Goal: Information Seeking & Learning: Learn about a topic

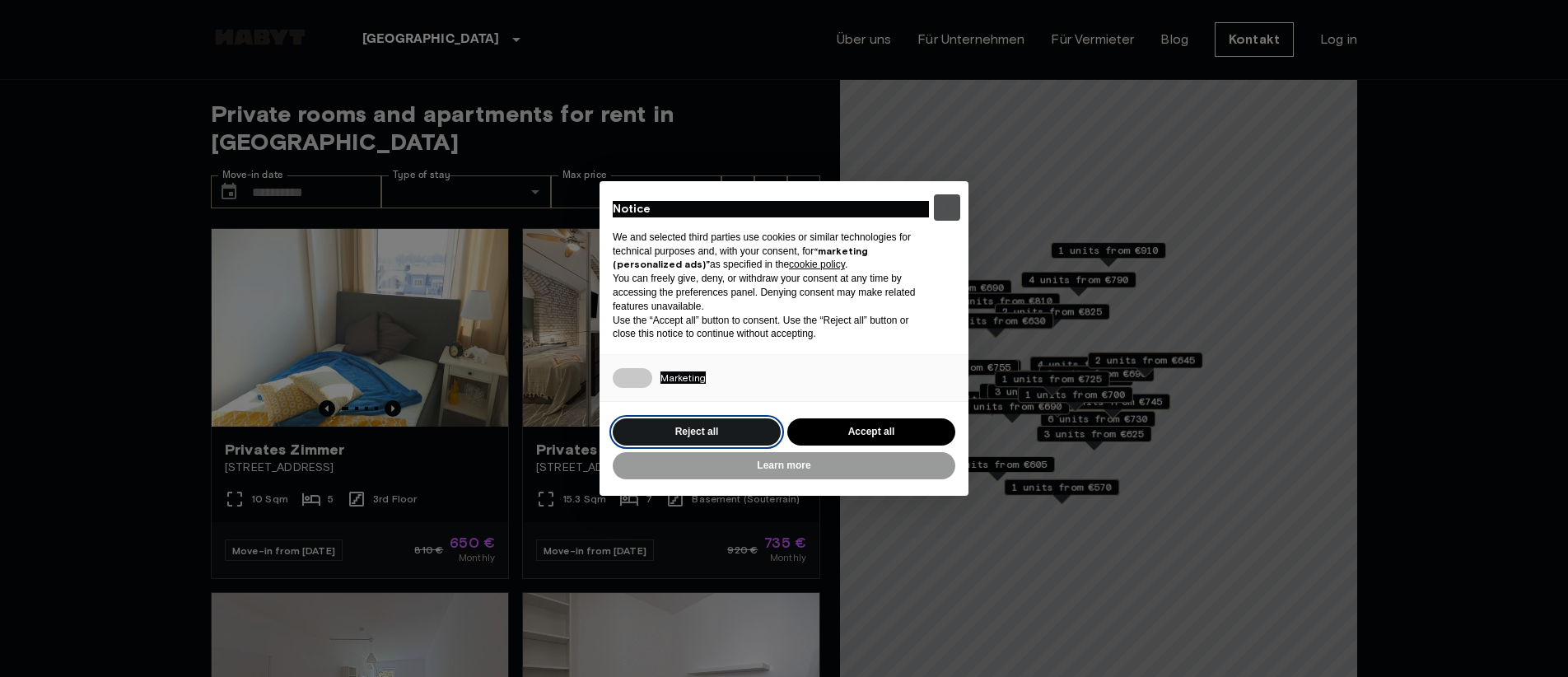
click at [694, 442] on button "Reject all" at bounding box center [697, 432] width 168 height 28
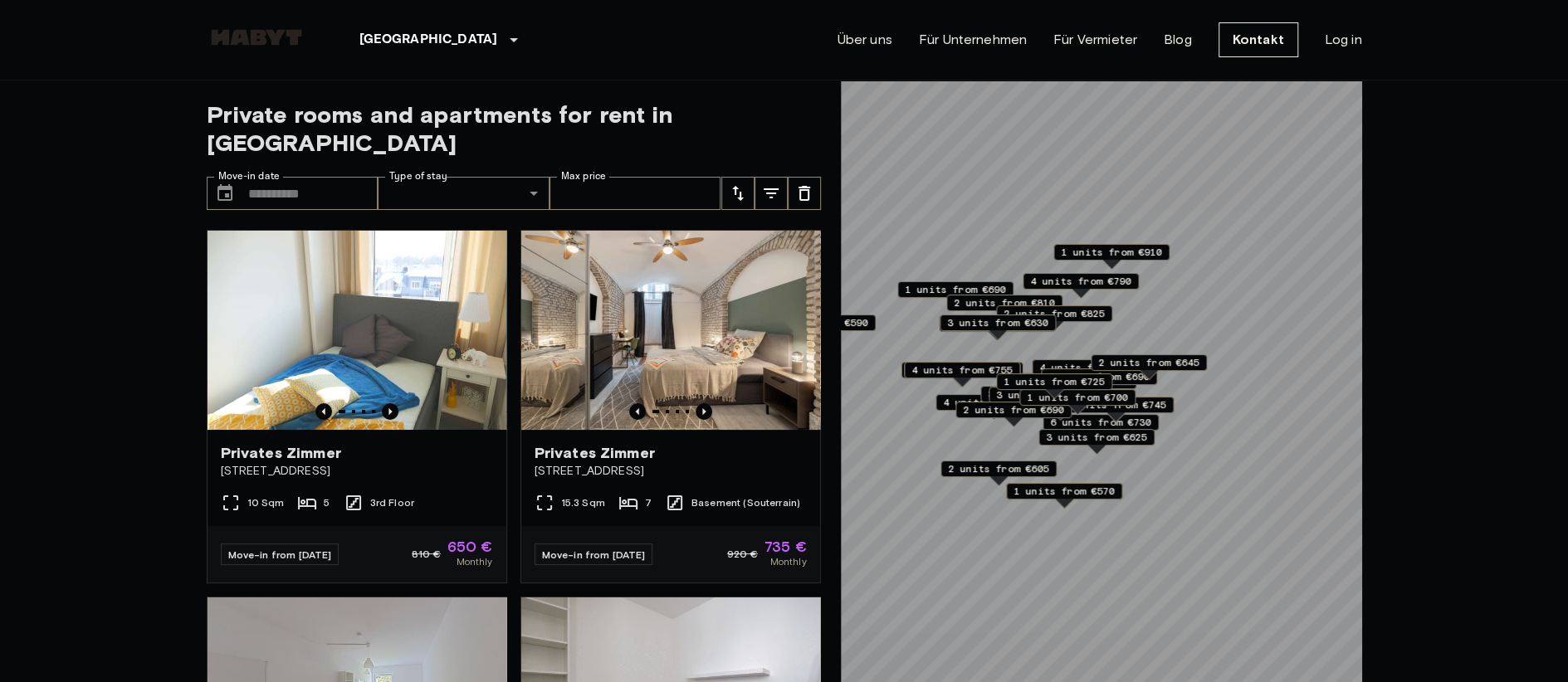
click at [390, 404] on icon "Previous image" at bounding box center [390, 412] width 17 height 17
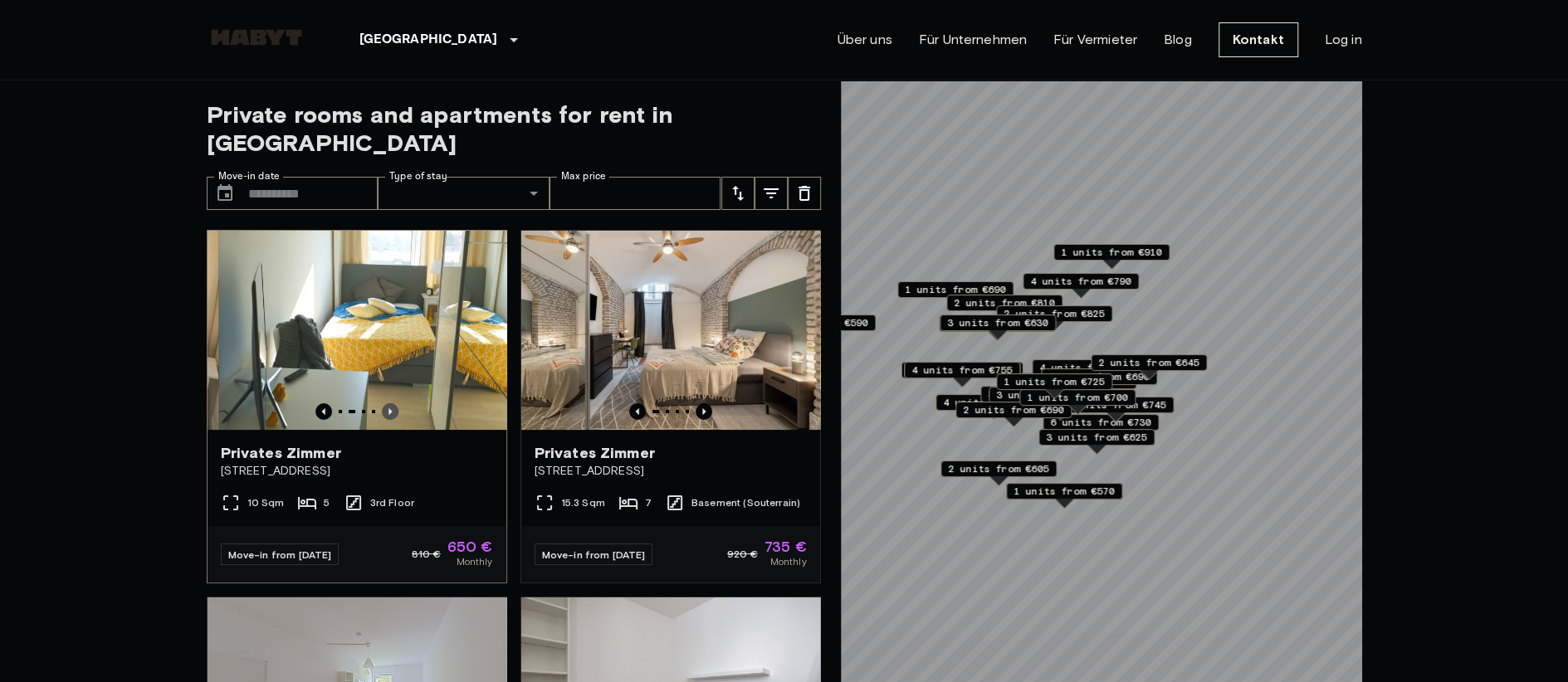
click at [390, 404] on icon "Previous image" at bounding box center [390, 412] width 17 height 17
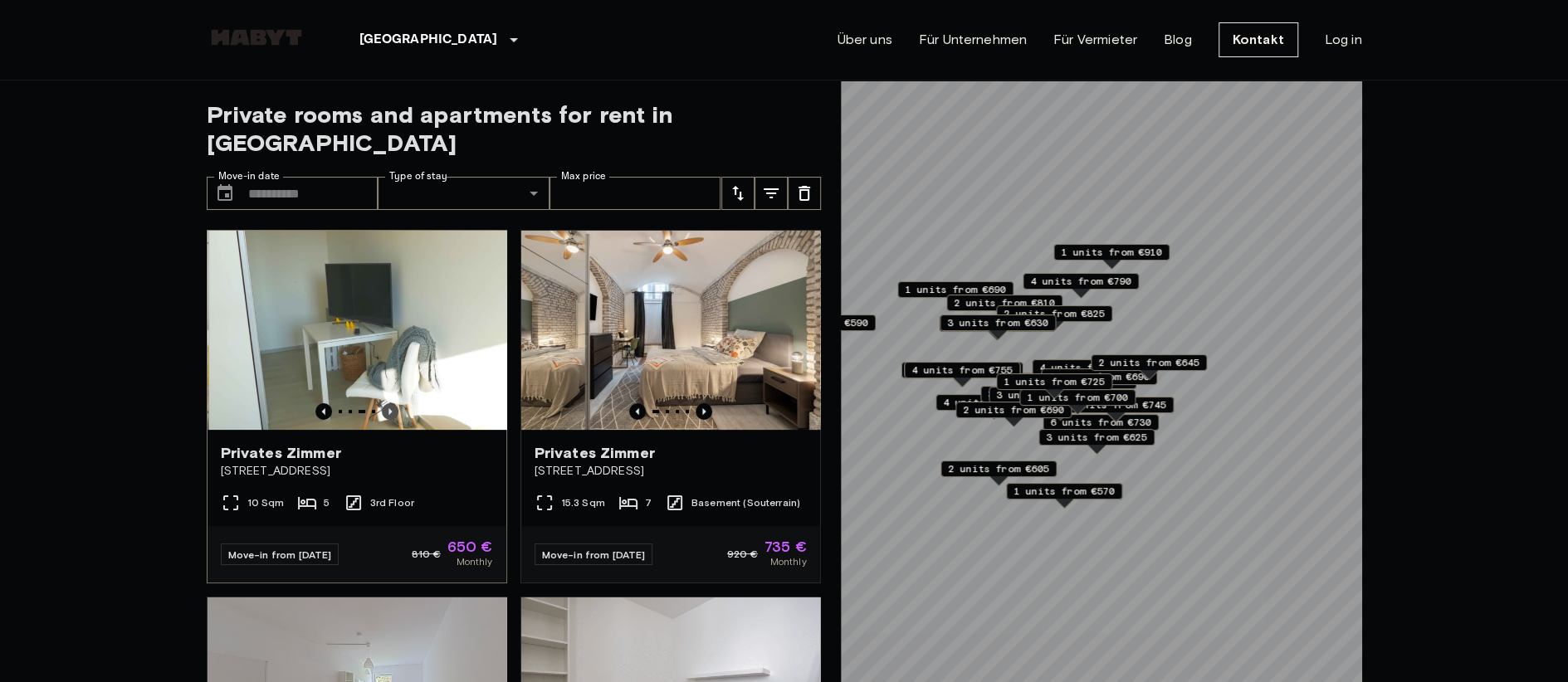
click at [390, 404] on icon "Previous image" at bounding box center [390, 412] width 17 height 17
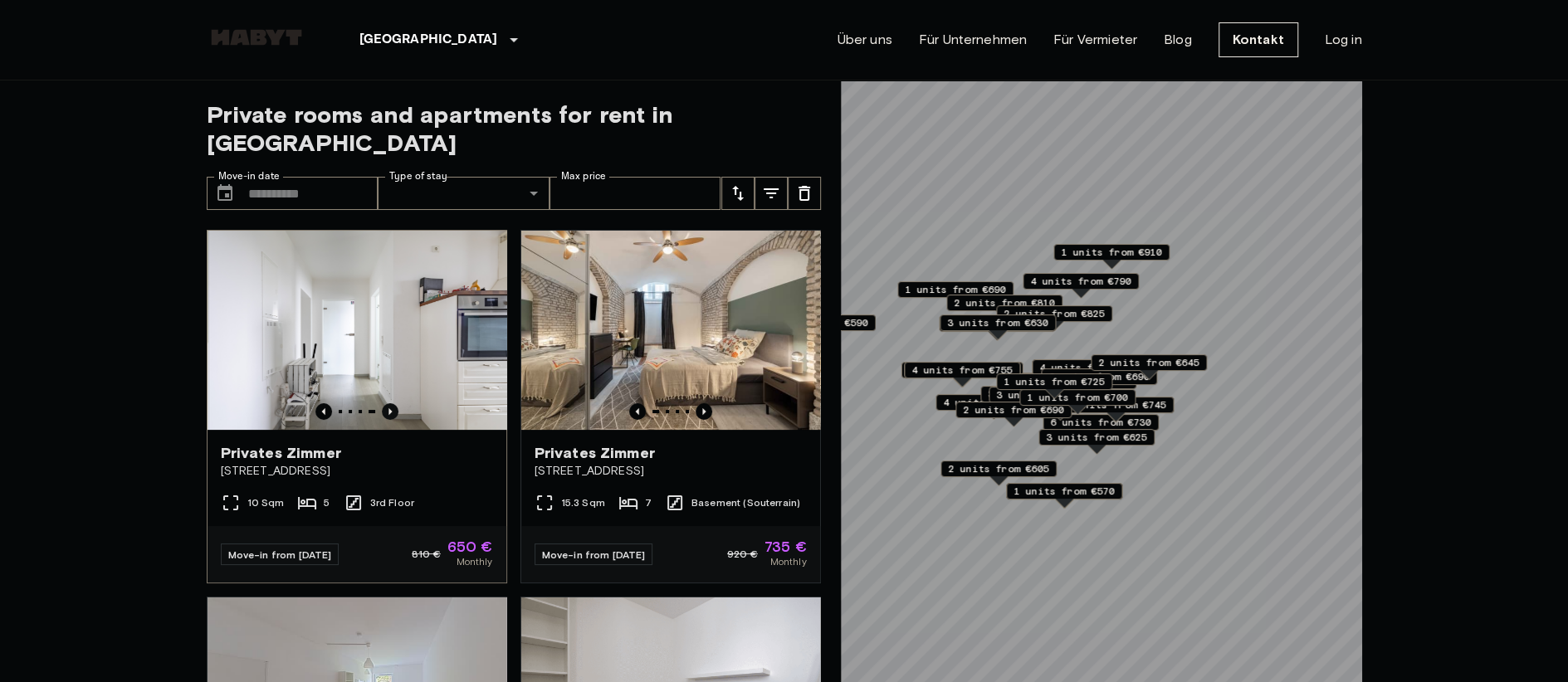
click at [390, 404] on icon "Previous image" at bounding box center [390, 412] width 17 height 17
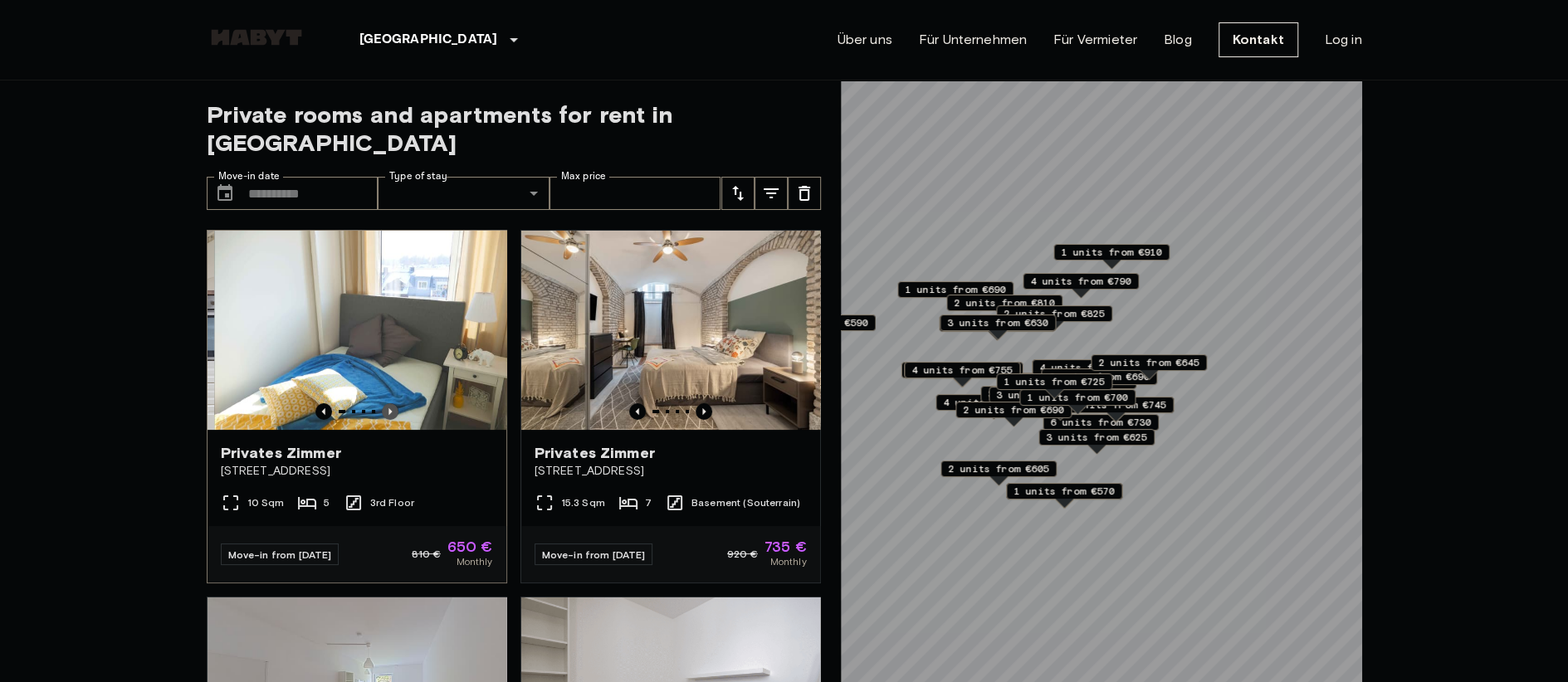
click at [390, 404] on icon "Previous image" at bounding box center [390, 412] width 17 height 17
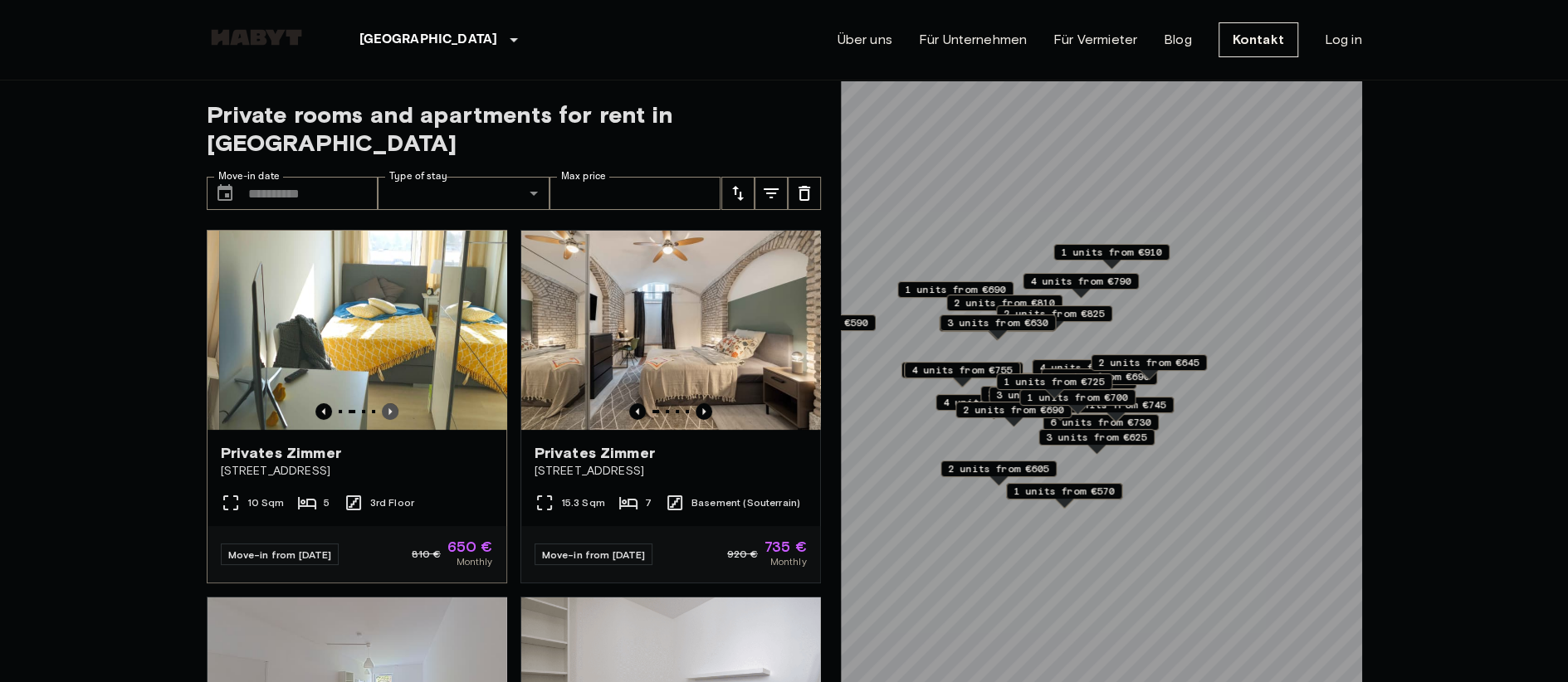
click at [390, 404] on icon "Previous image" at bounding box center [390, 412] width 17 height 17
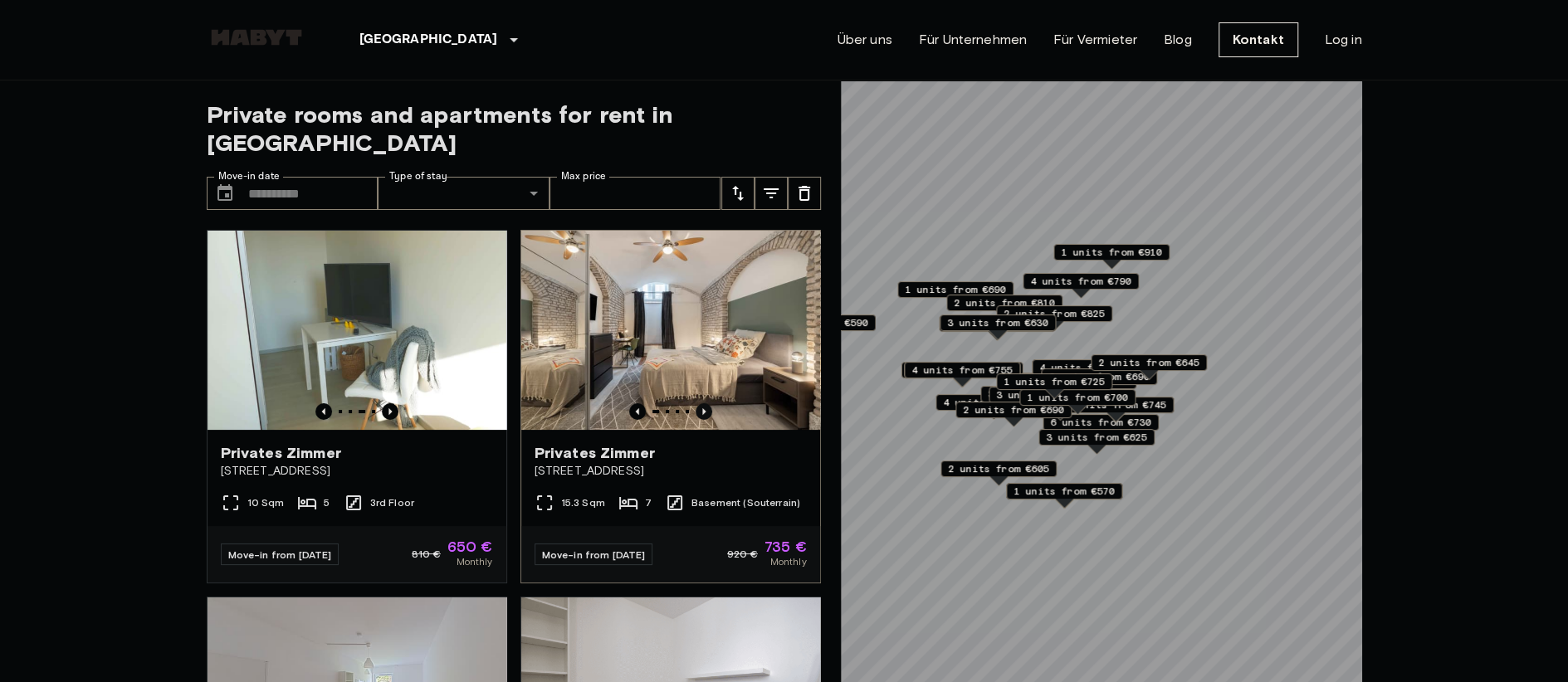
click at [696, 404] on icon "Previous image" at bounding box center [704, 412] width 17 height 17
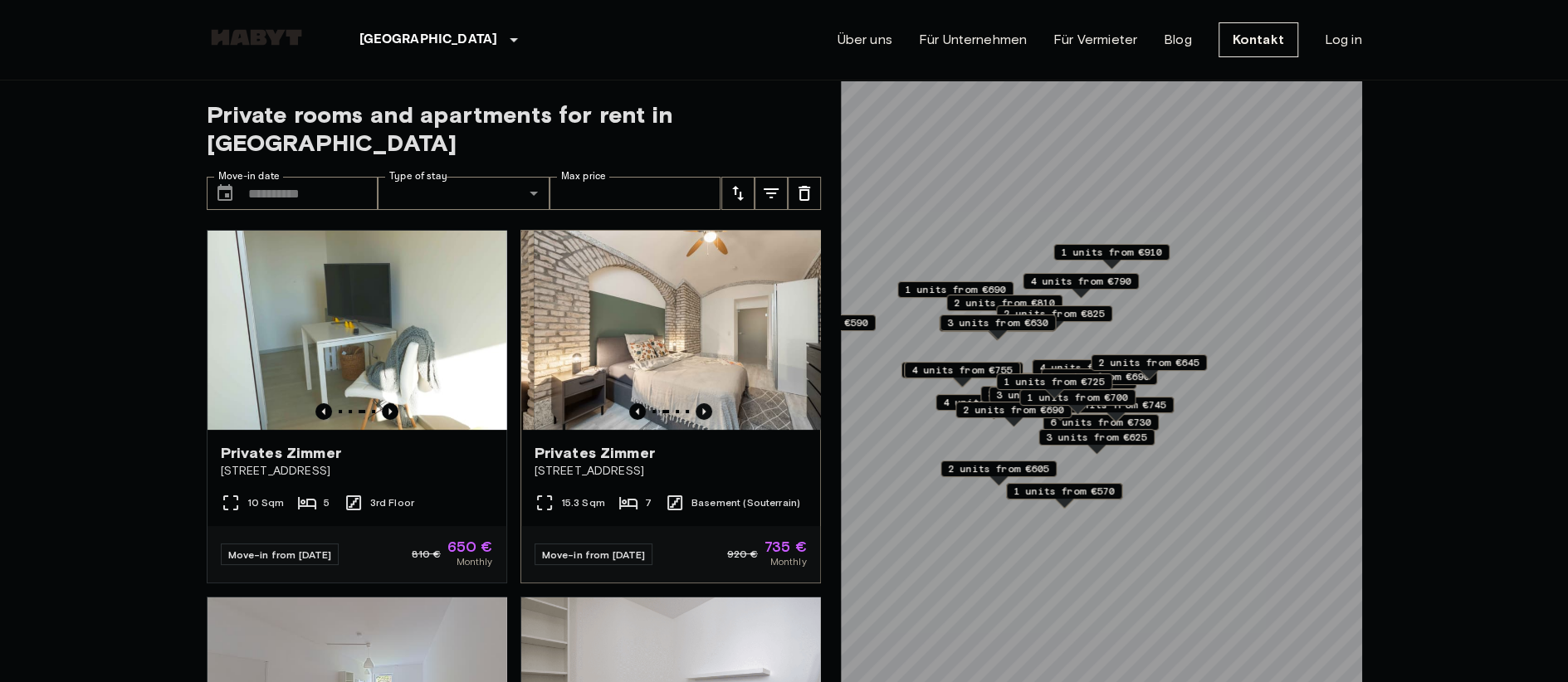
click at [696, 404] on icon "Previous image" at bounding box center [704, 412] width 17 height 17
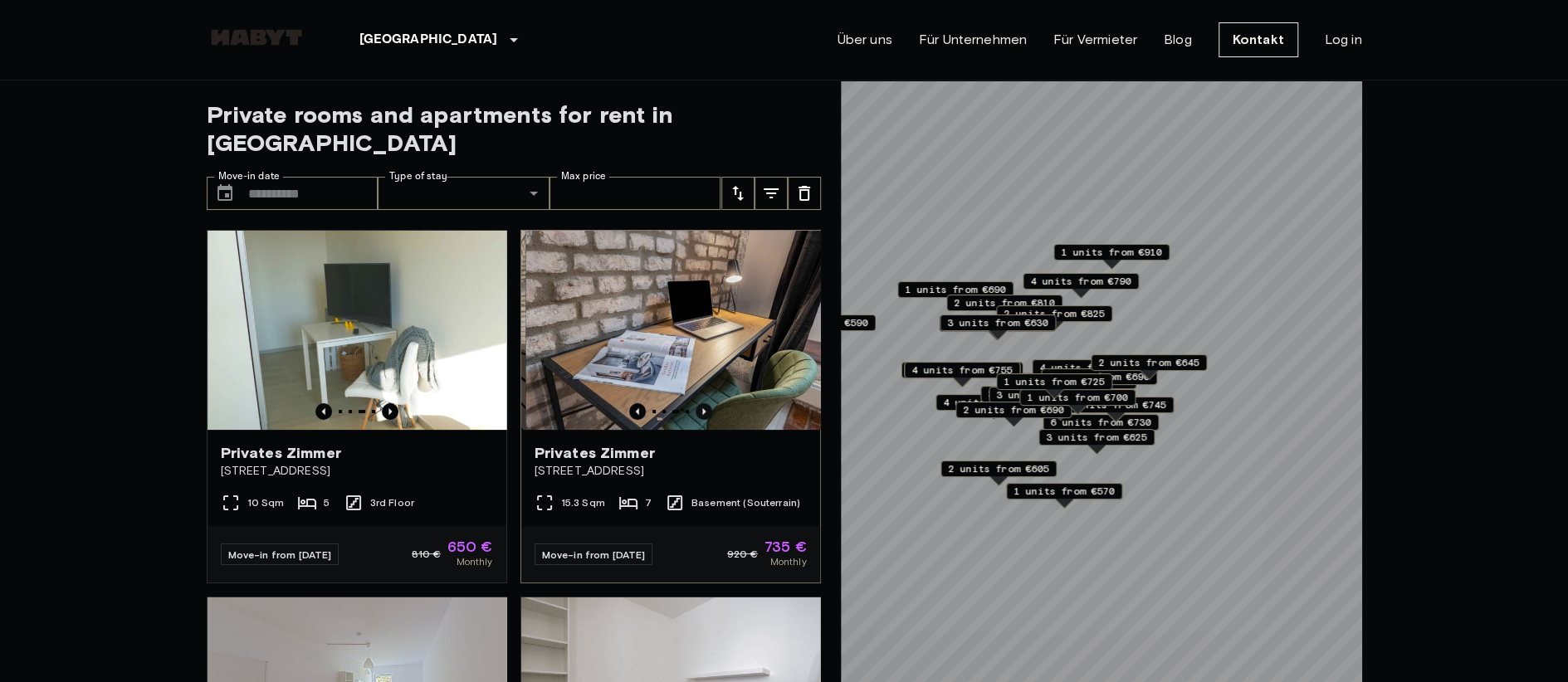
click at [696, 404] on icon "Previous image" at bounding box center [704, 412] width 17 height 17
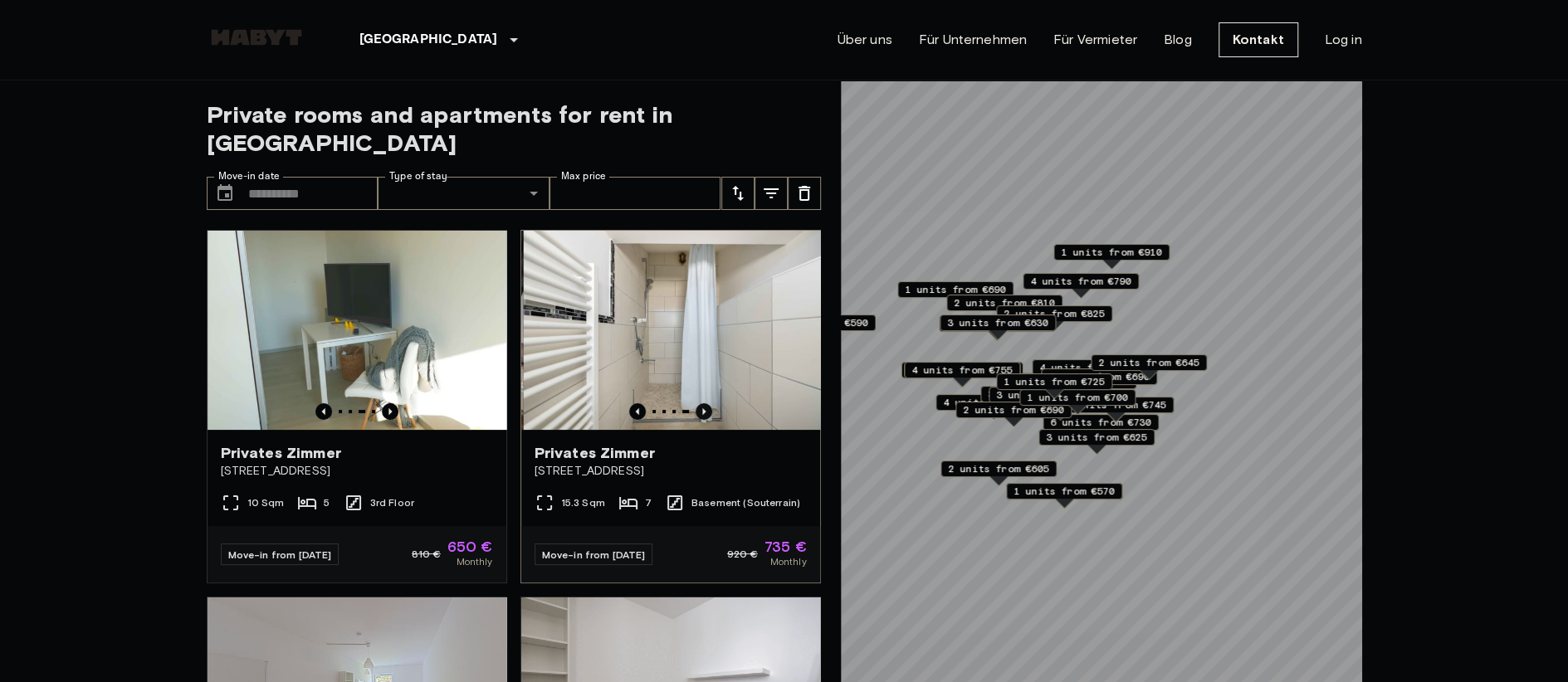
click at [696, 404] on icon "Previous image" at bounding box center [704, 412] width 17 height 17
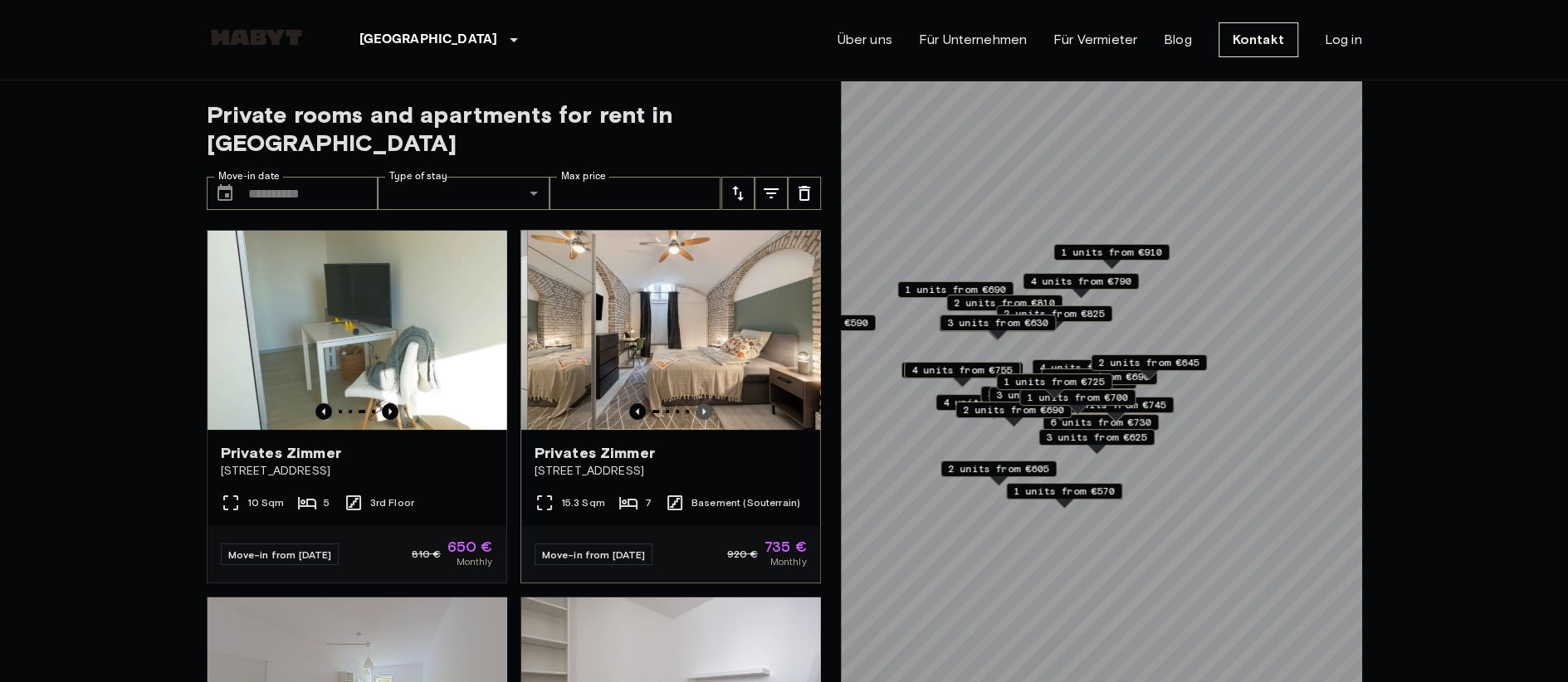
click at [696, 404] on icon "Previous image" at bounding box center [704, 412] width 17 height 17
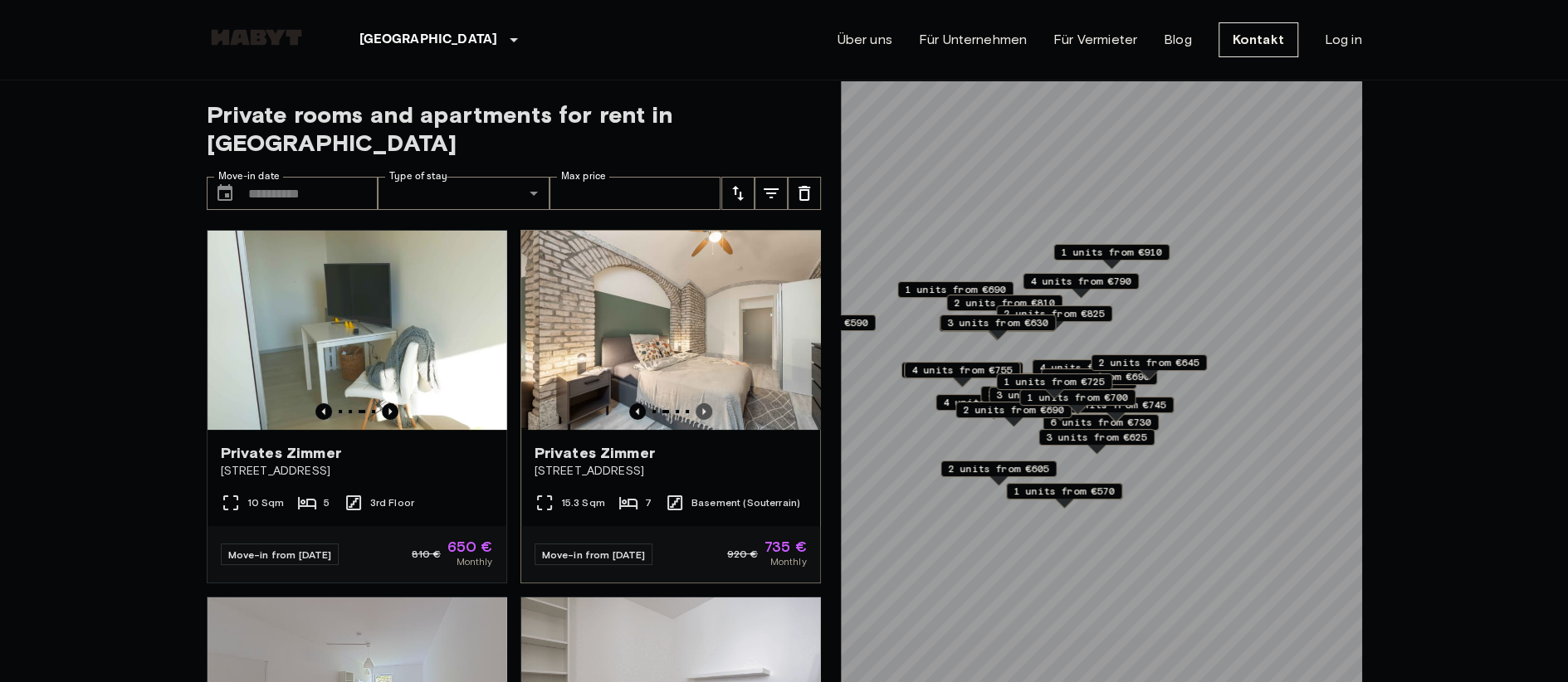
click at [696, 404] on icon "Previous image" at bounding box center [704, 412] width 17 height 17
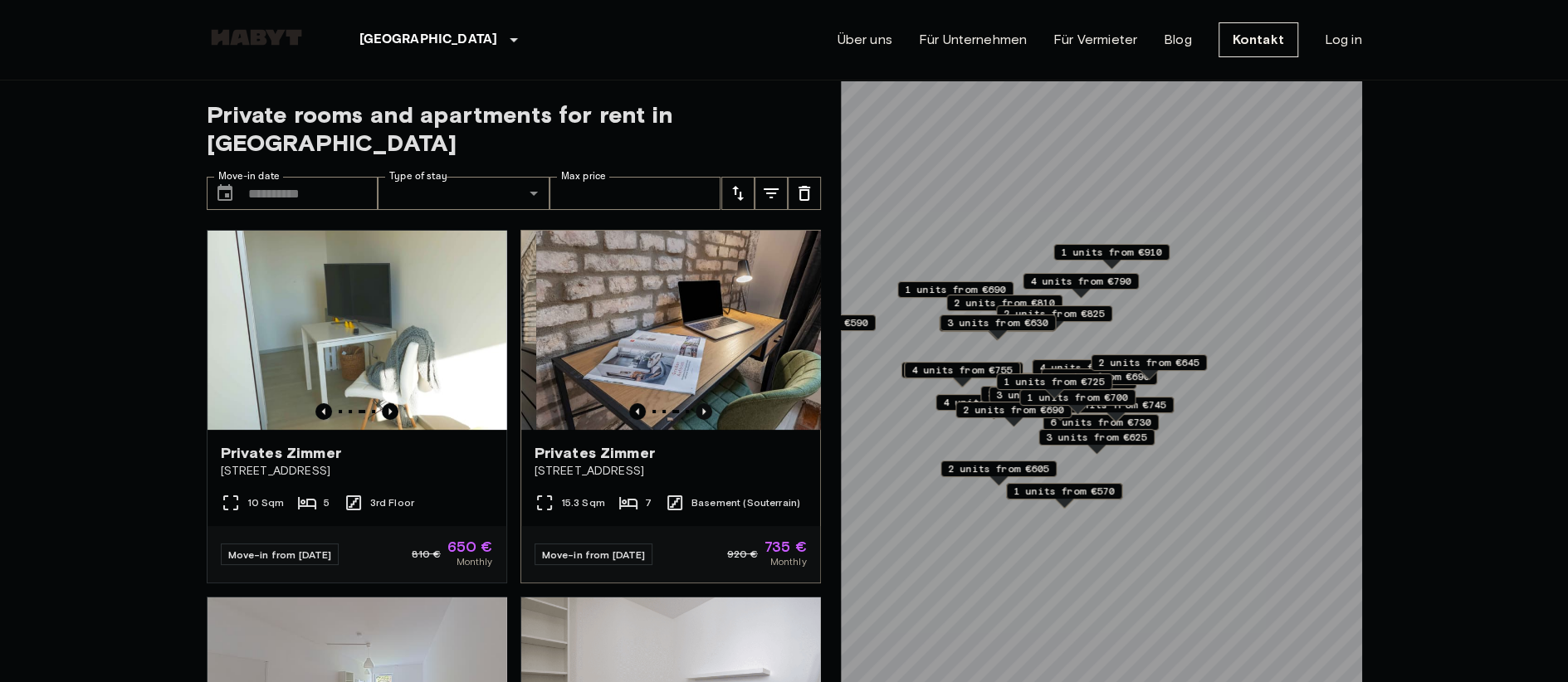
click at [696, 404] on icon "Previous image" at bounding box center [704, 412] width 17 height 17
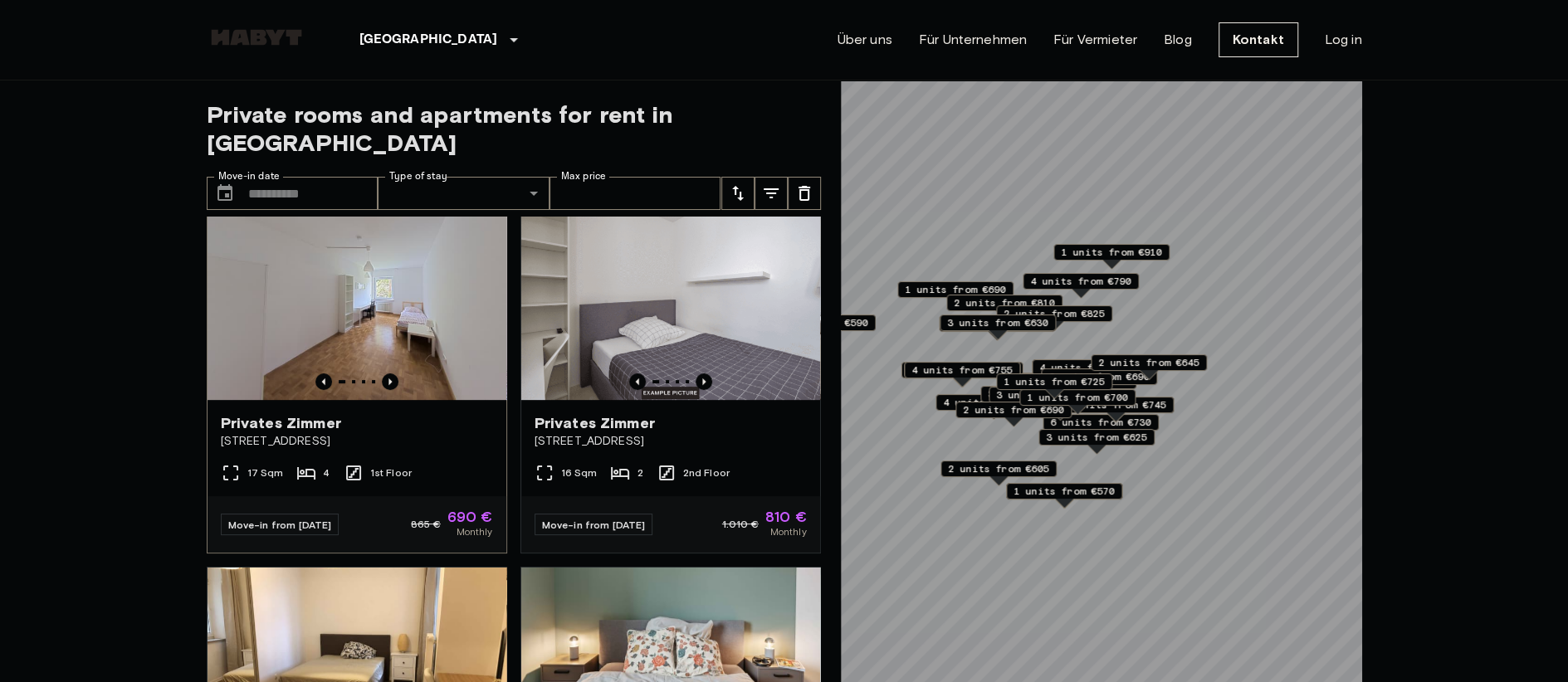
scroll to position [415, 0]
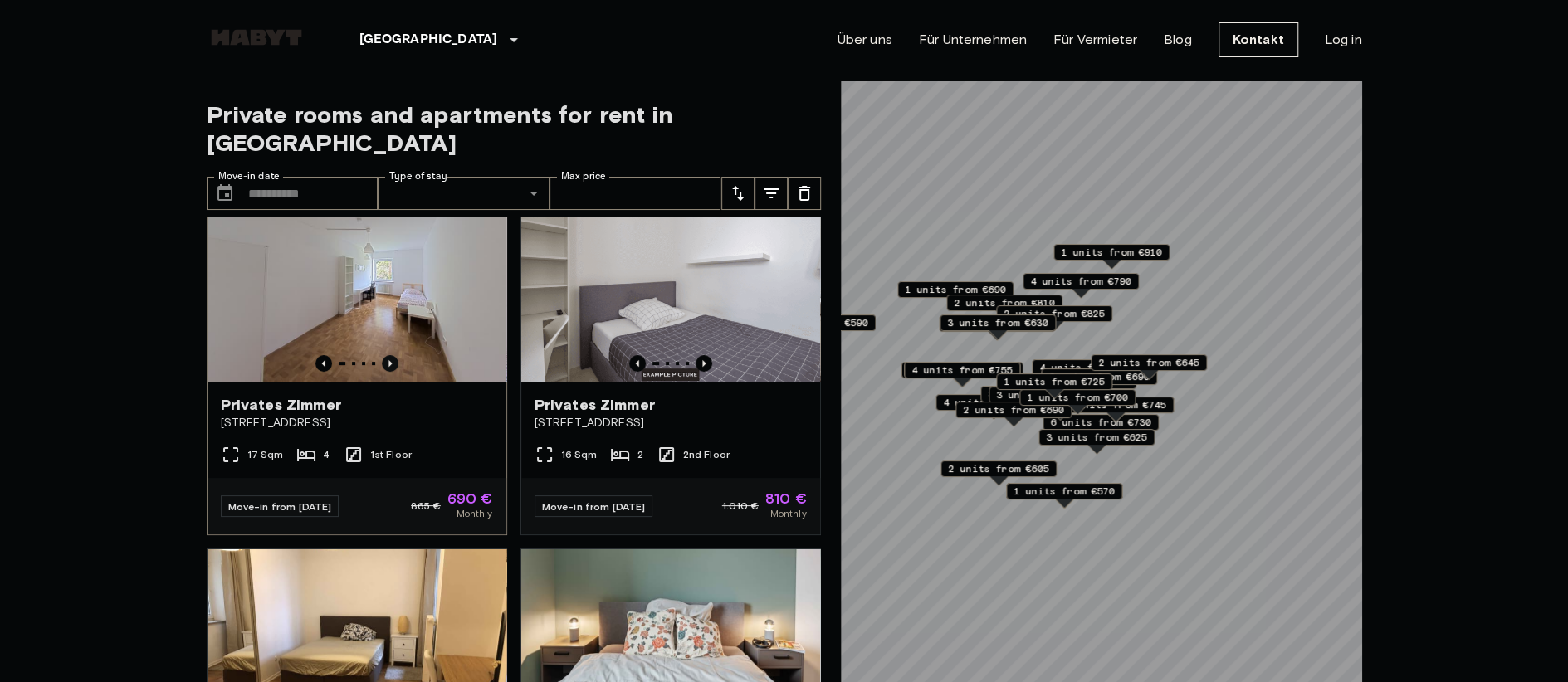
click at [383, 355] on icon "Previous image" at bounding box center [390, 363] width 17 height 17
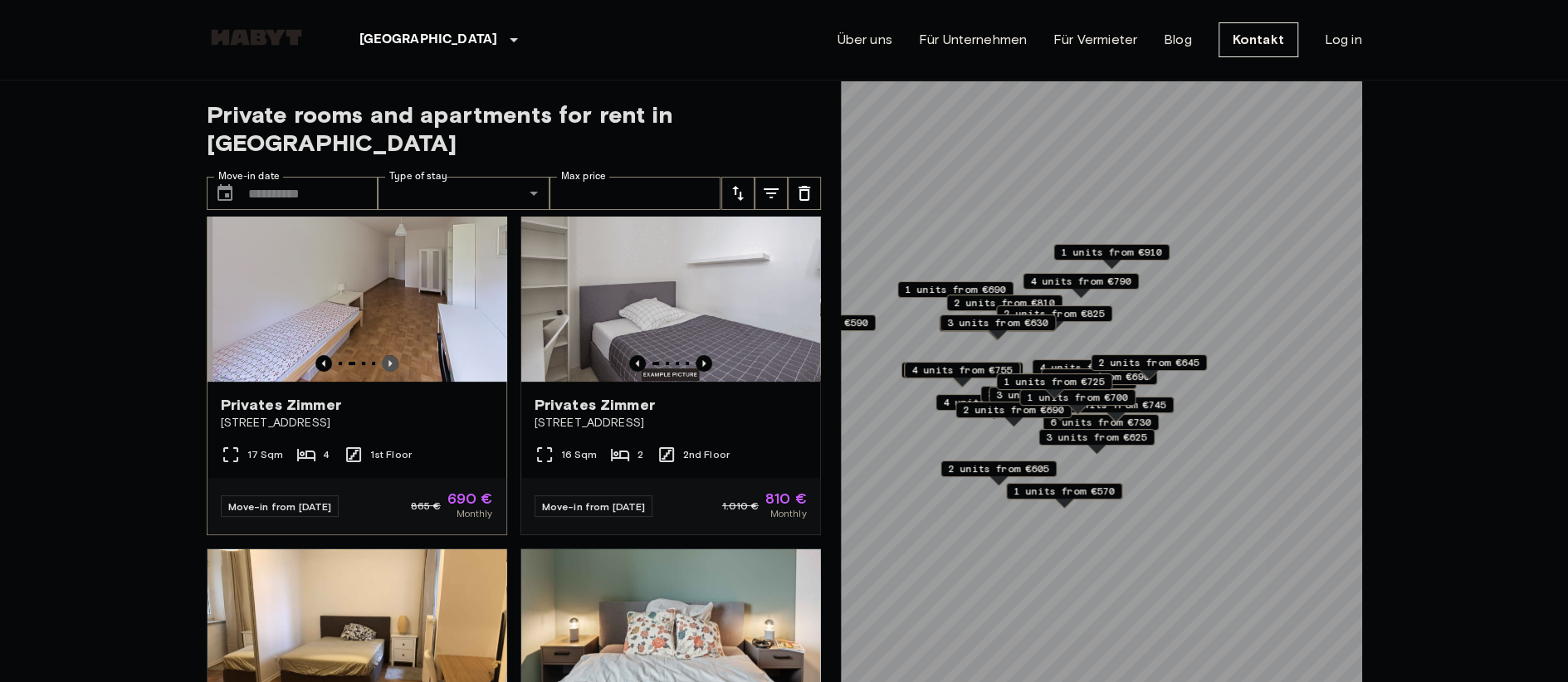
click at [383, 355] on icon "Previous image" at bounding box center [390, 363] width 17 height 17
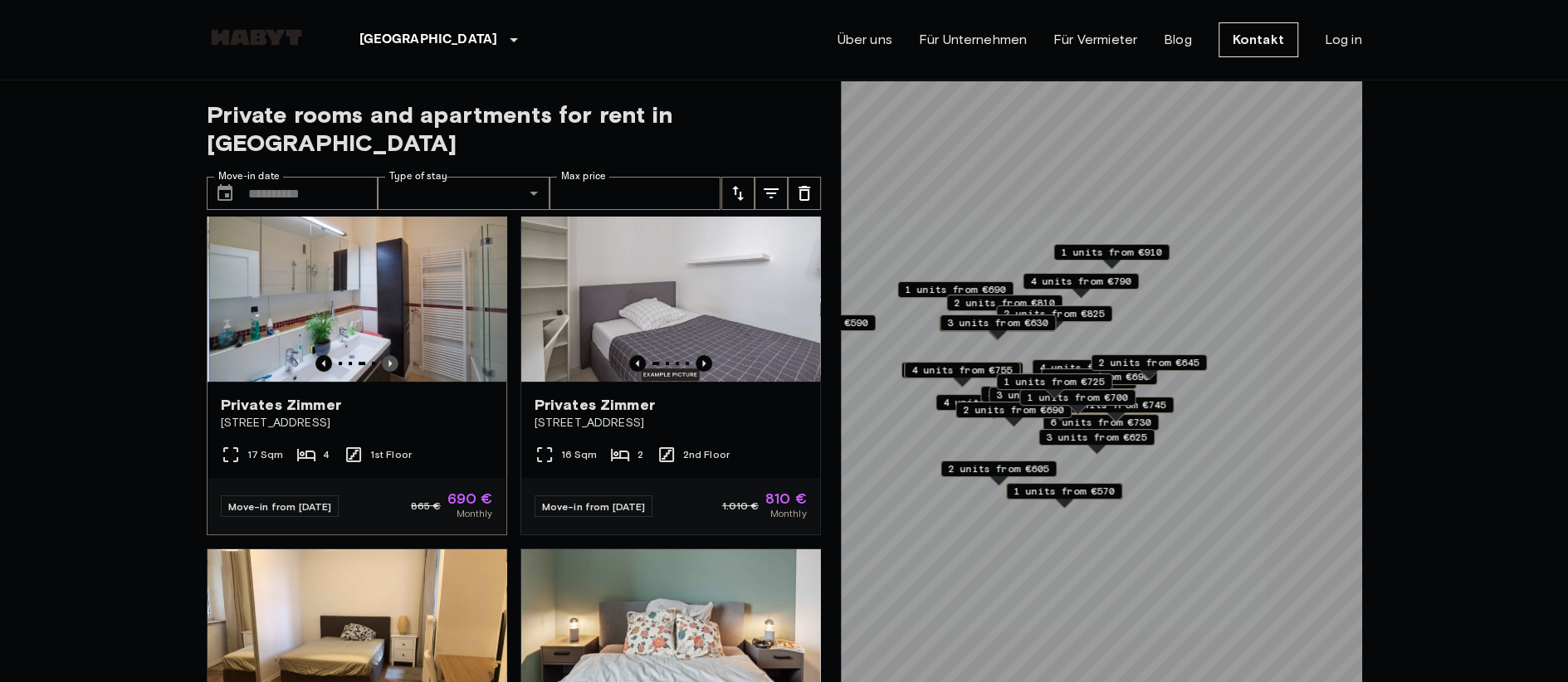
click at [383, 355] on icon "Previous image" at bounding box center [390, 363] width 17 height 17
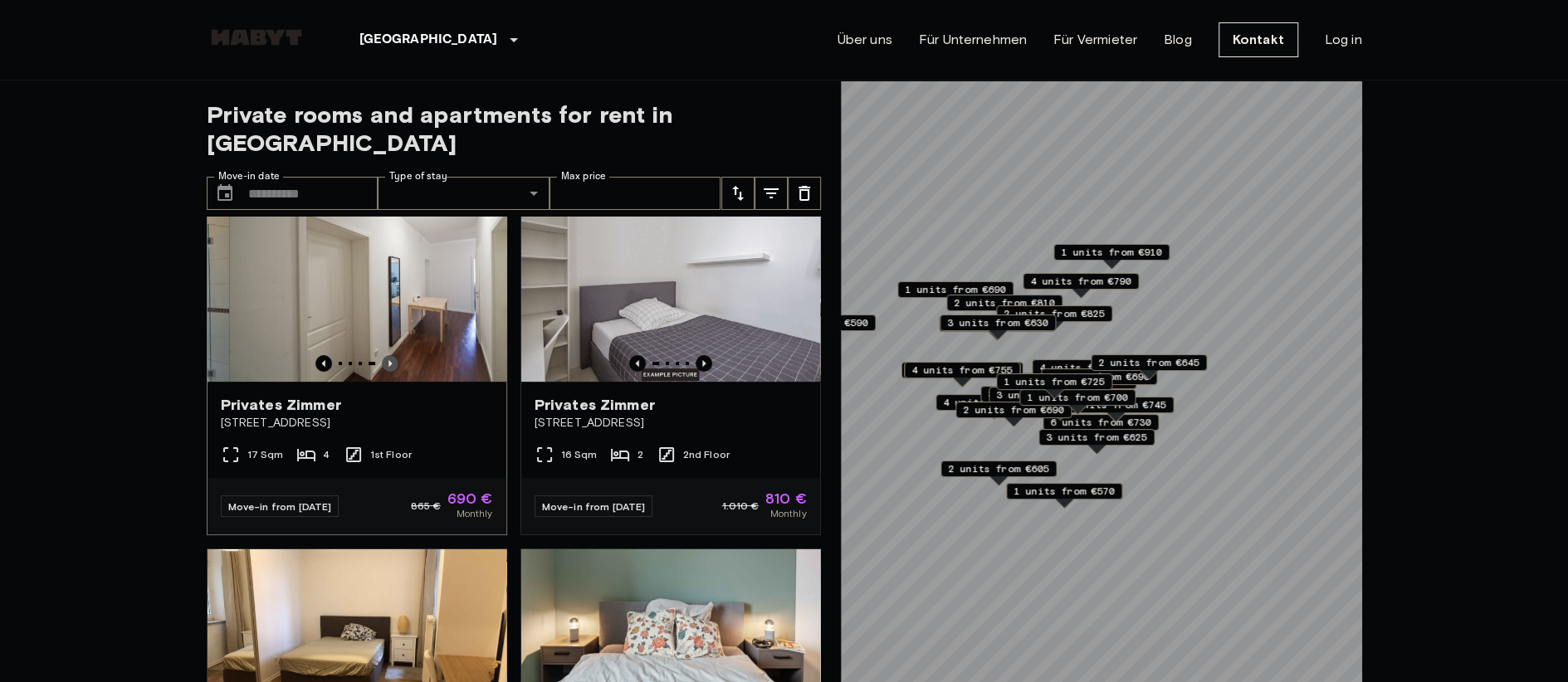
click at [383, 355] on icon "Previous image" at bounding box center [390, 363] width 17 height 17
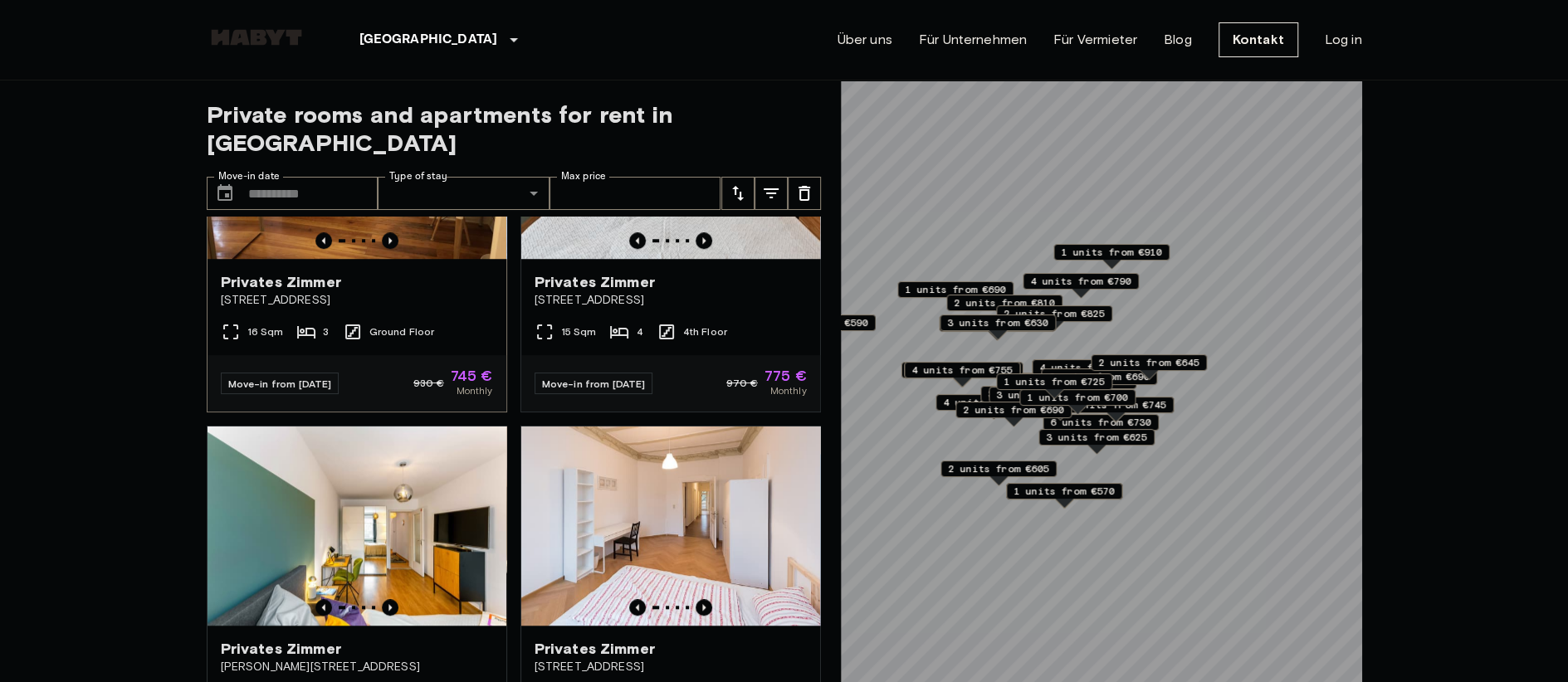
scroll to position [1079, 0]
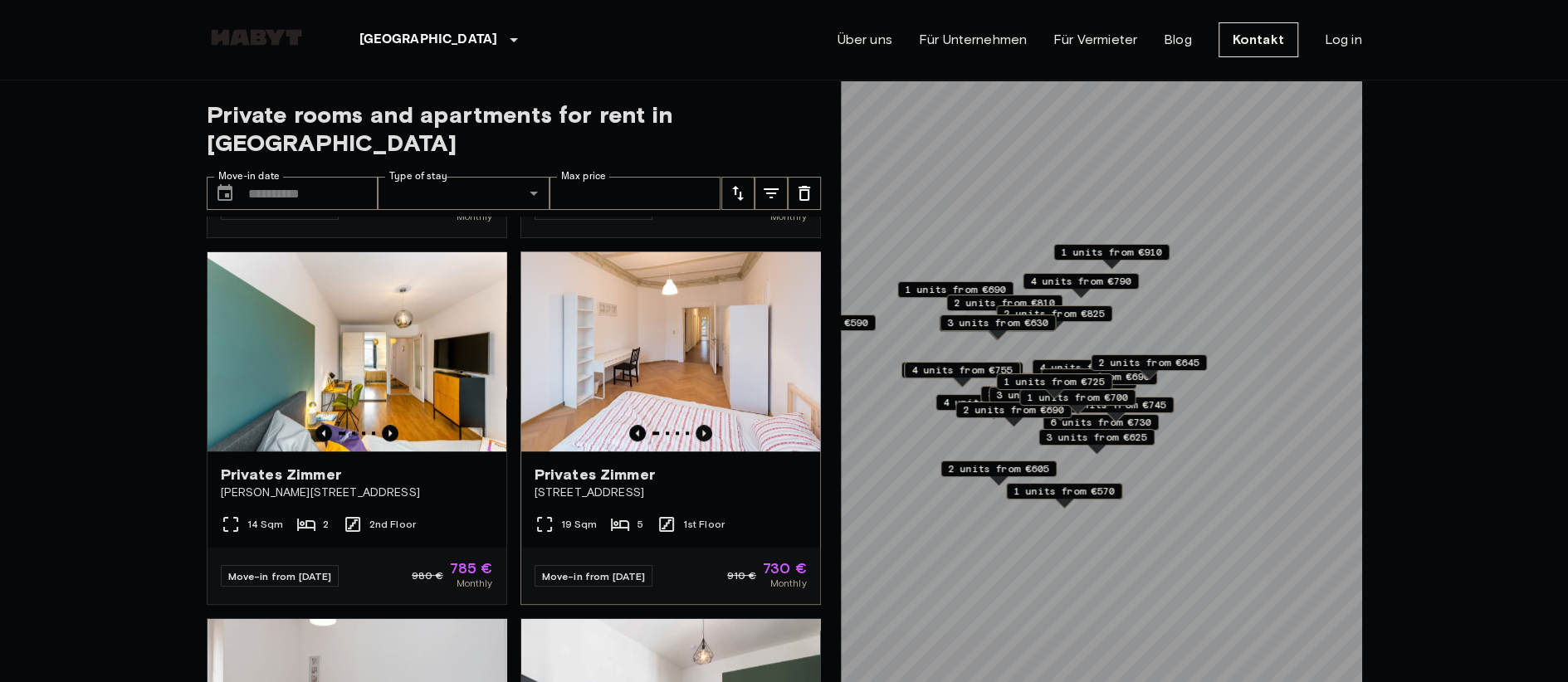
click at [696, 425] on icon "Previous image" at bounding box center [704, 433] width 17 height 17
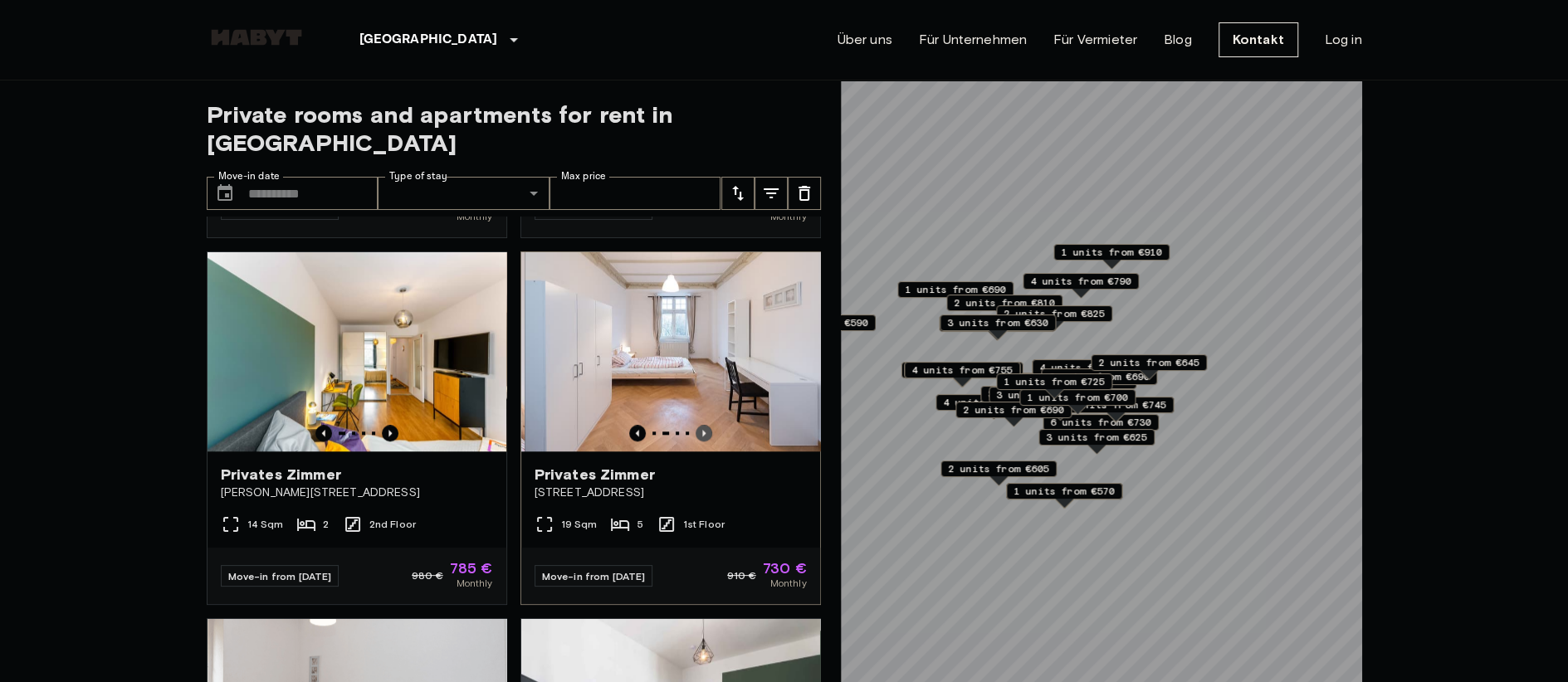
click at [696, 425] on icon "Previous image" at bounding box center [704, 433] width 17 height 17
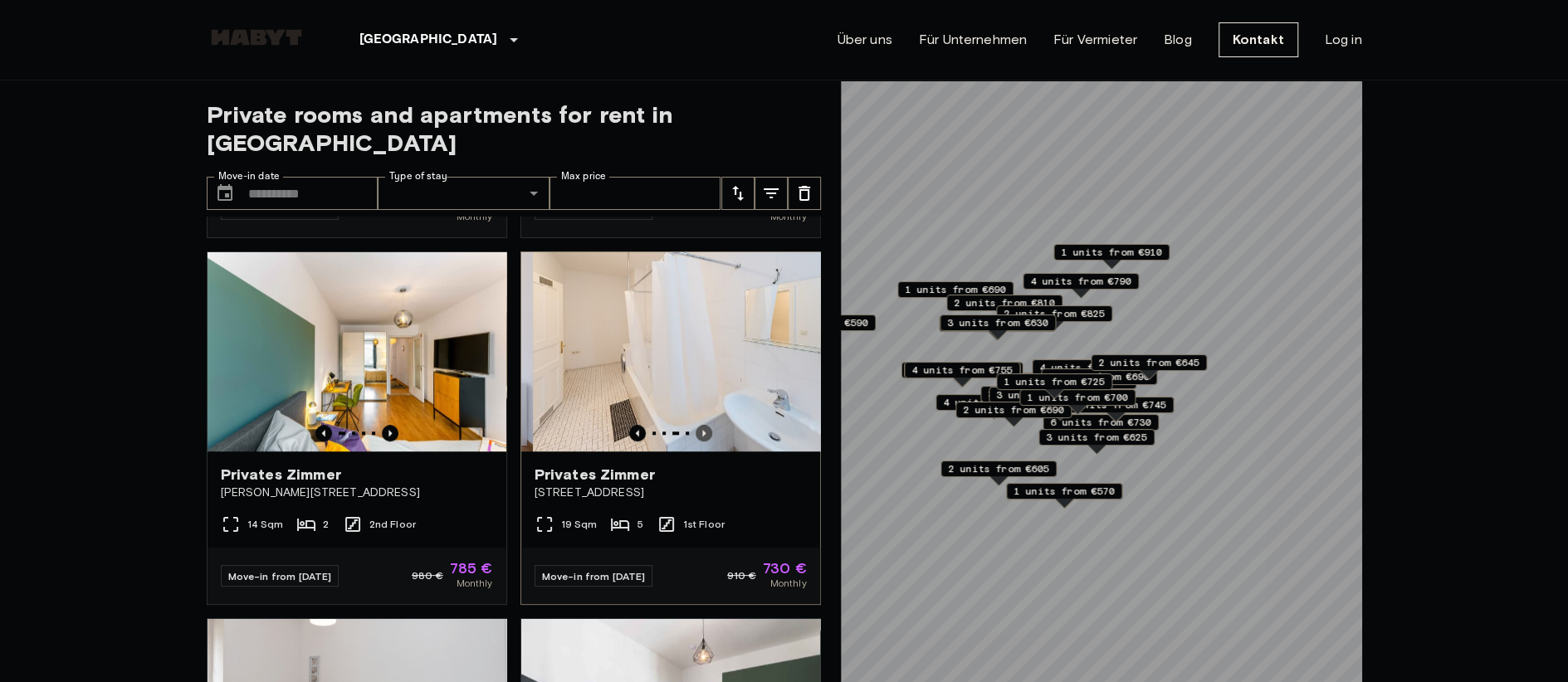
click at [696, 425] on icon "Previous image" at bounding box center [704, 433] width 17 height 17
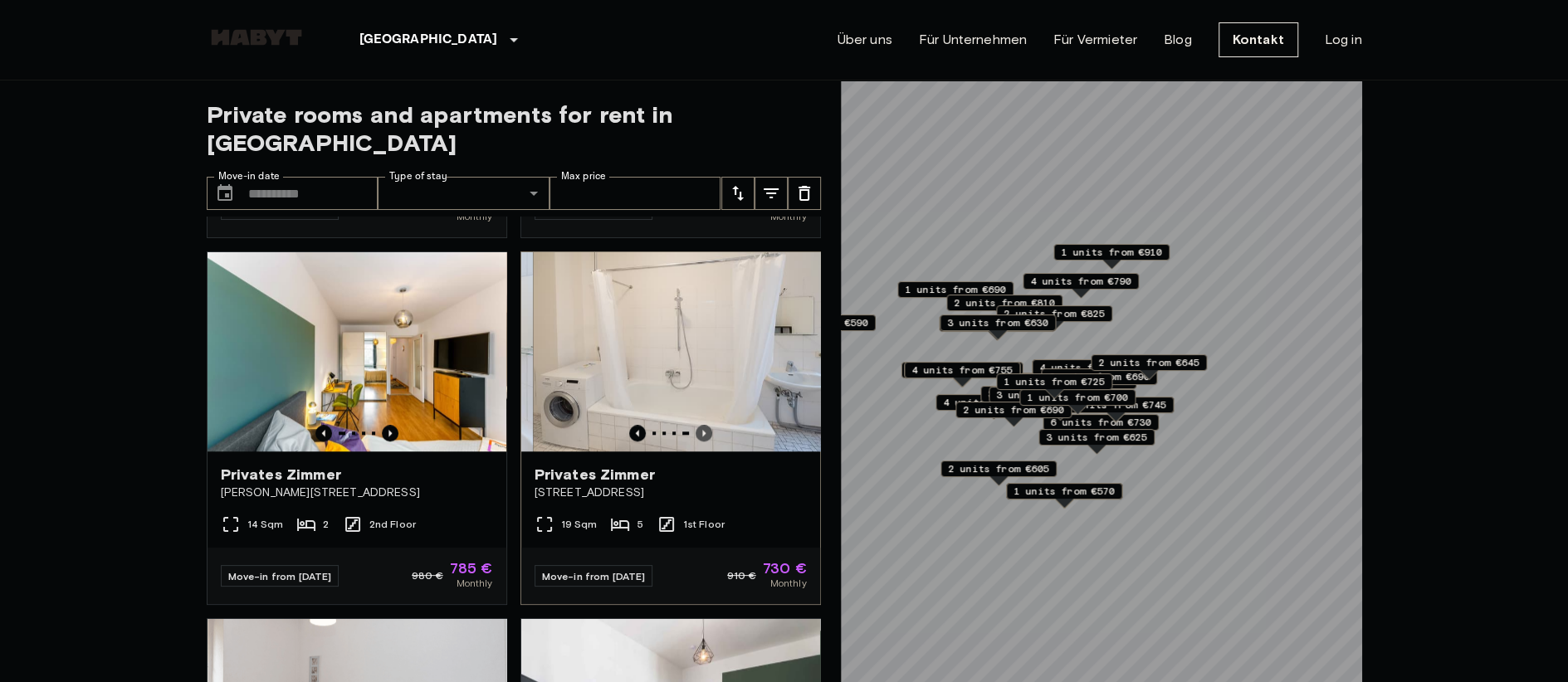
click at [696, 425] on icon "Previous image" at bounding box center [704, 433] width 17 height 17
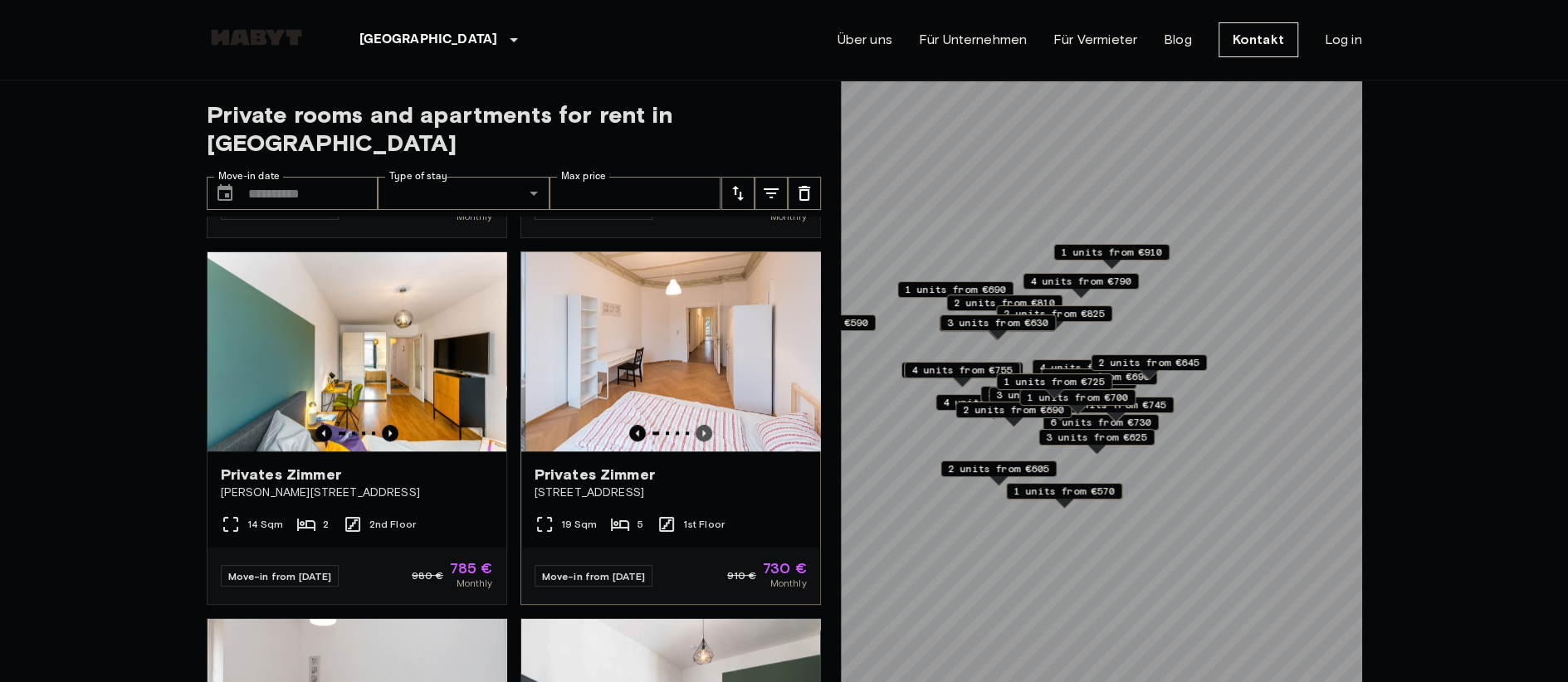
click at [696, 425] on icon "Previous image" at bounding box center [704, 433] width 17 height 17
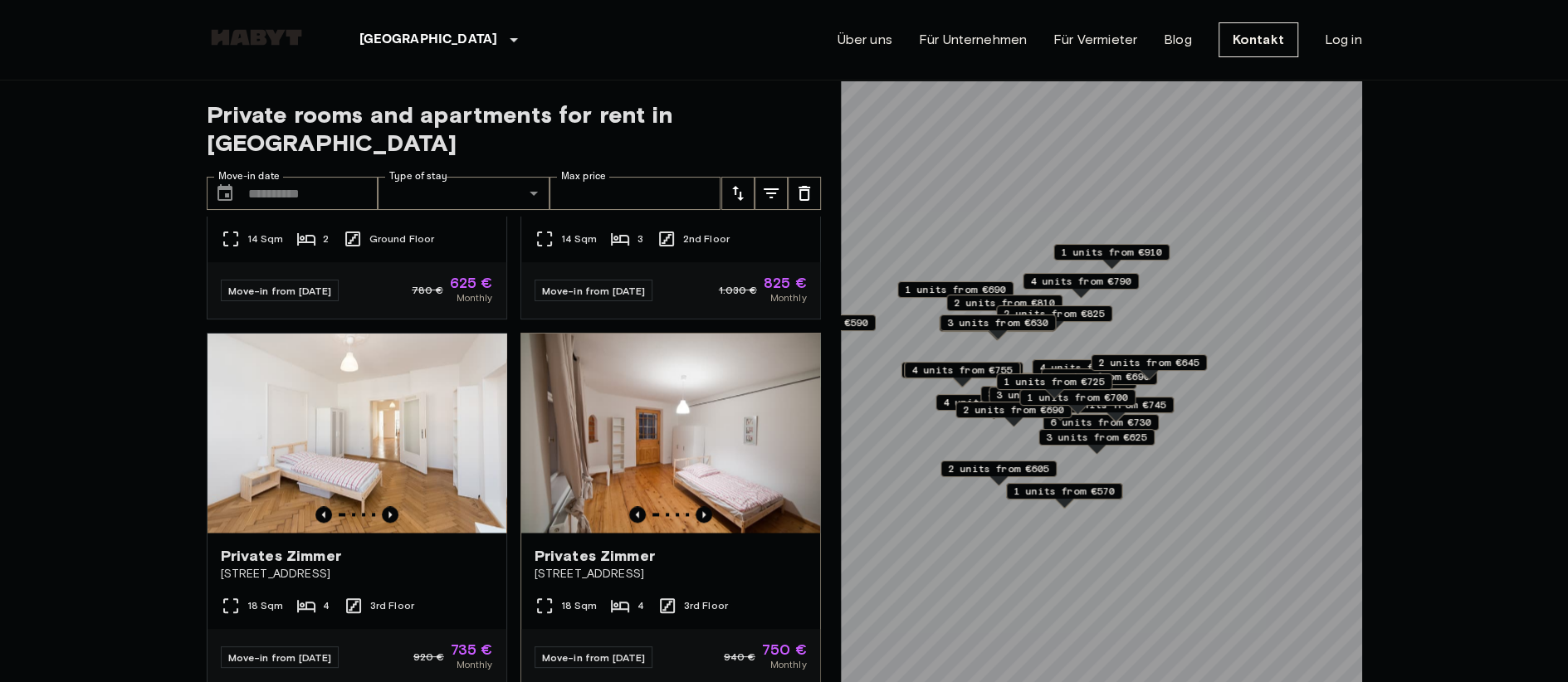
scroll to position [1908, 0]
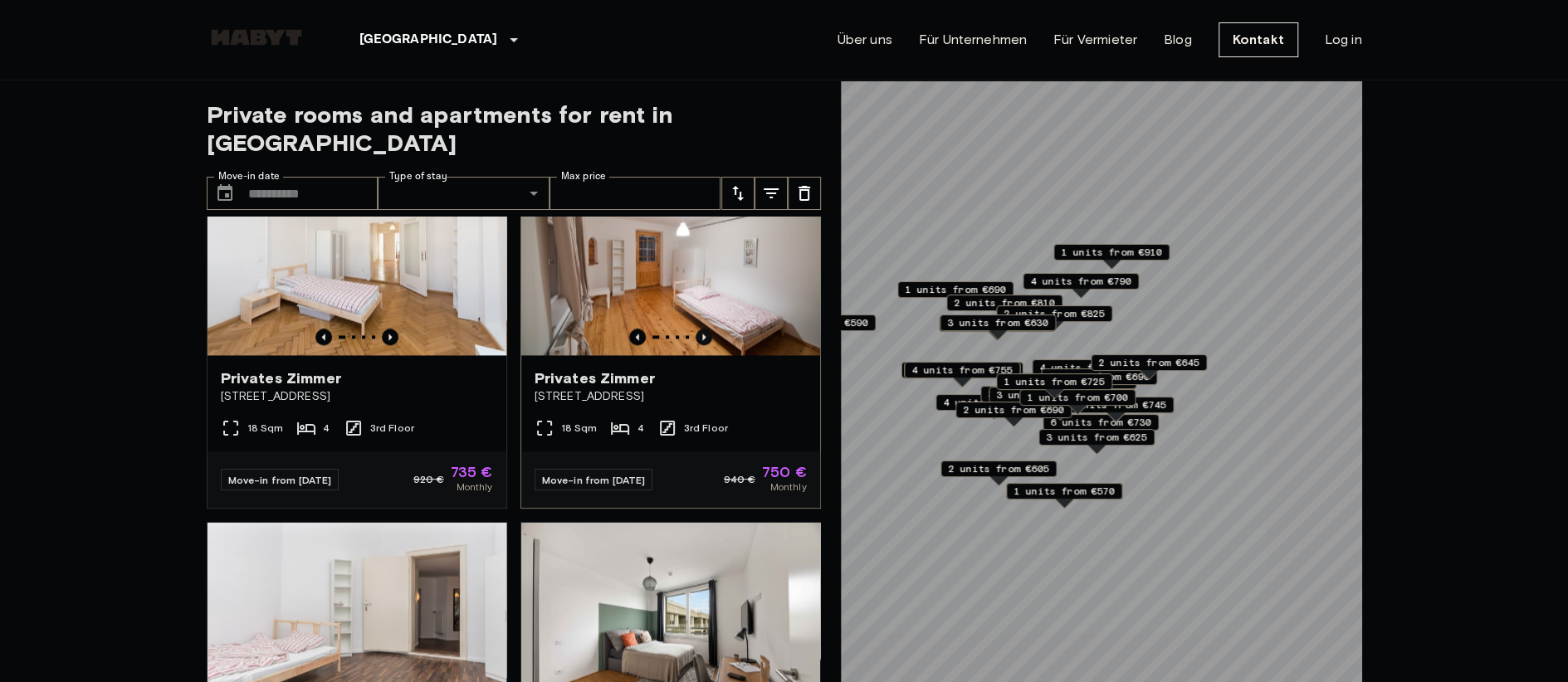
click at [696, 342] on icon "Previous image" at bounding box center [704, 337] width 17 height 17
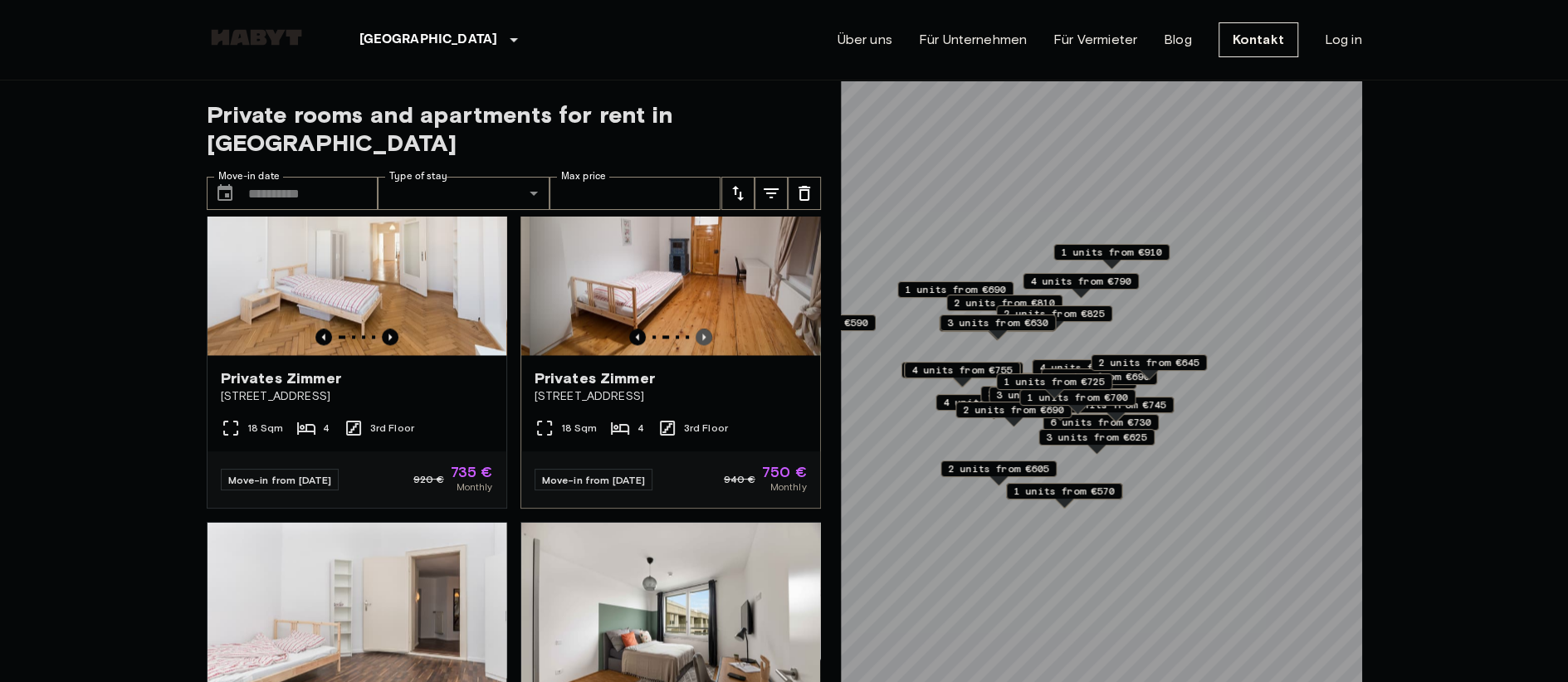
click at [696, 342] on icon "Previous image" at bounding box center [704, 337] width 17 height 17
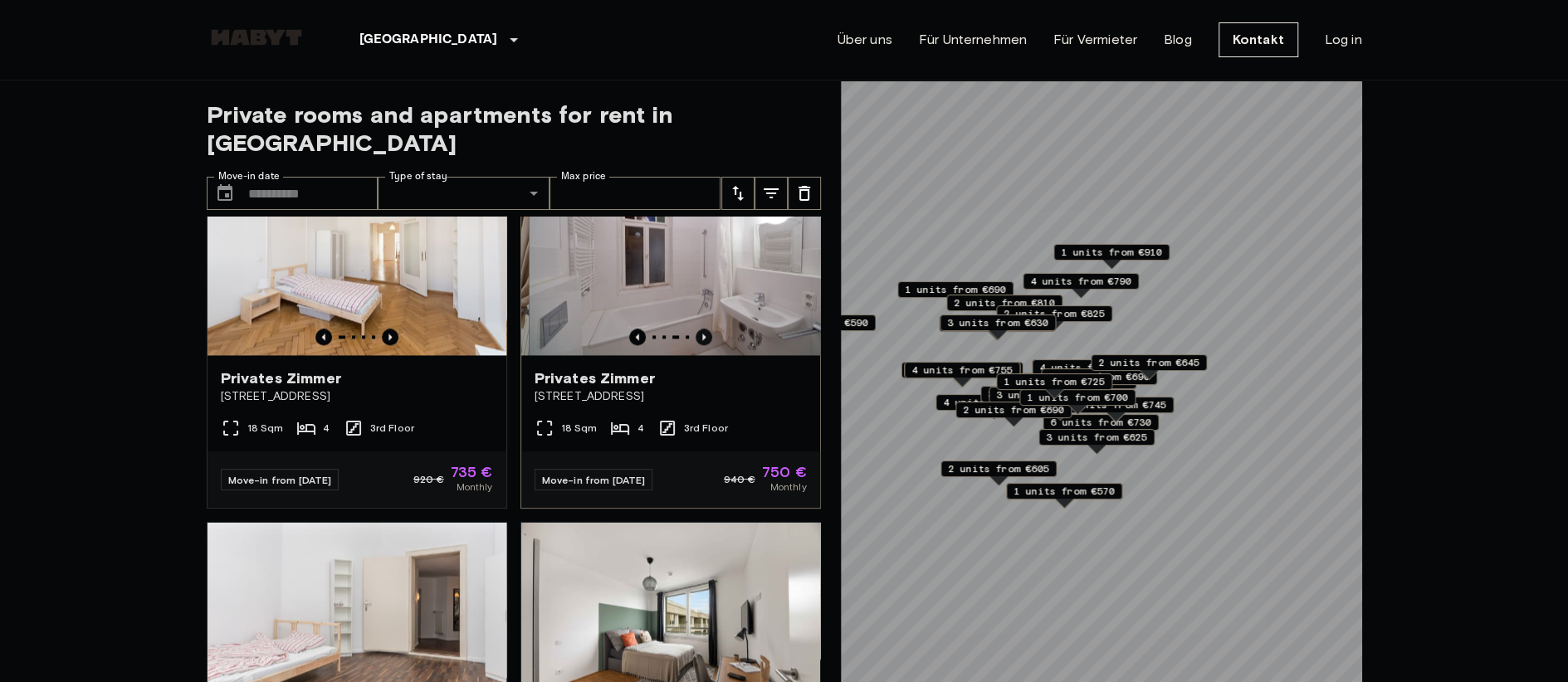
click at [696, 342] on icon "Previous image" at bounding box center [704, 337] width 17 height 17
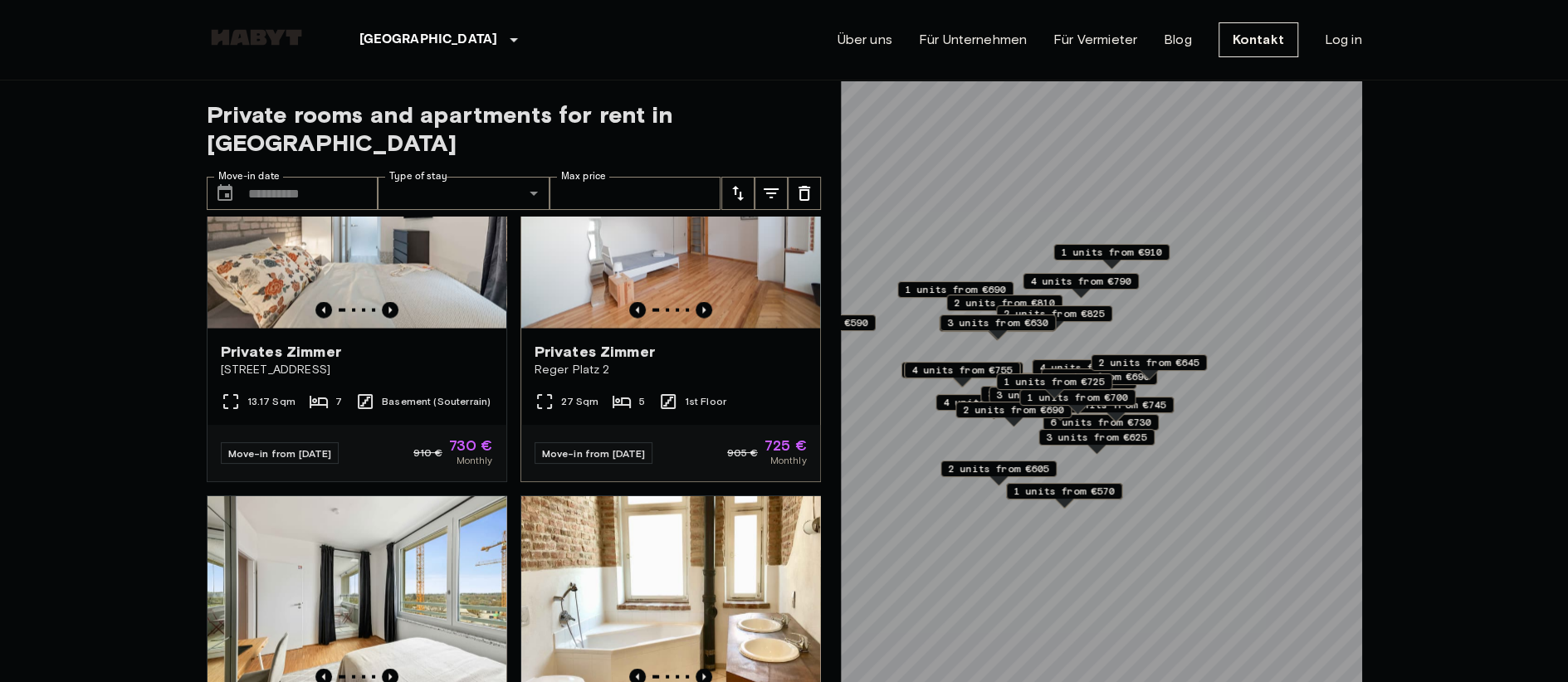
scroll to position [2988, 0]
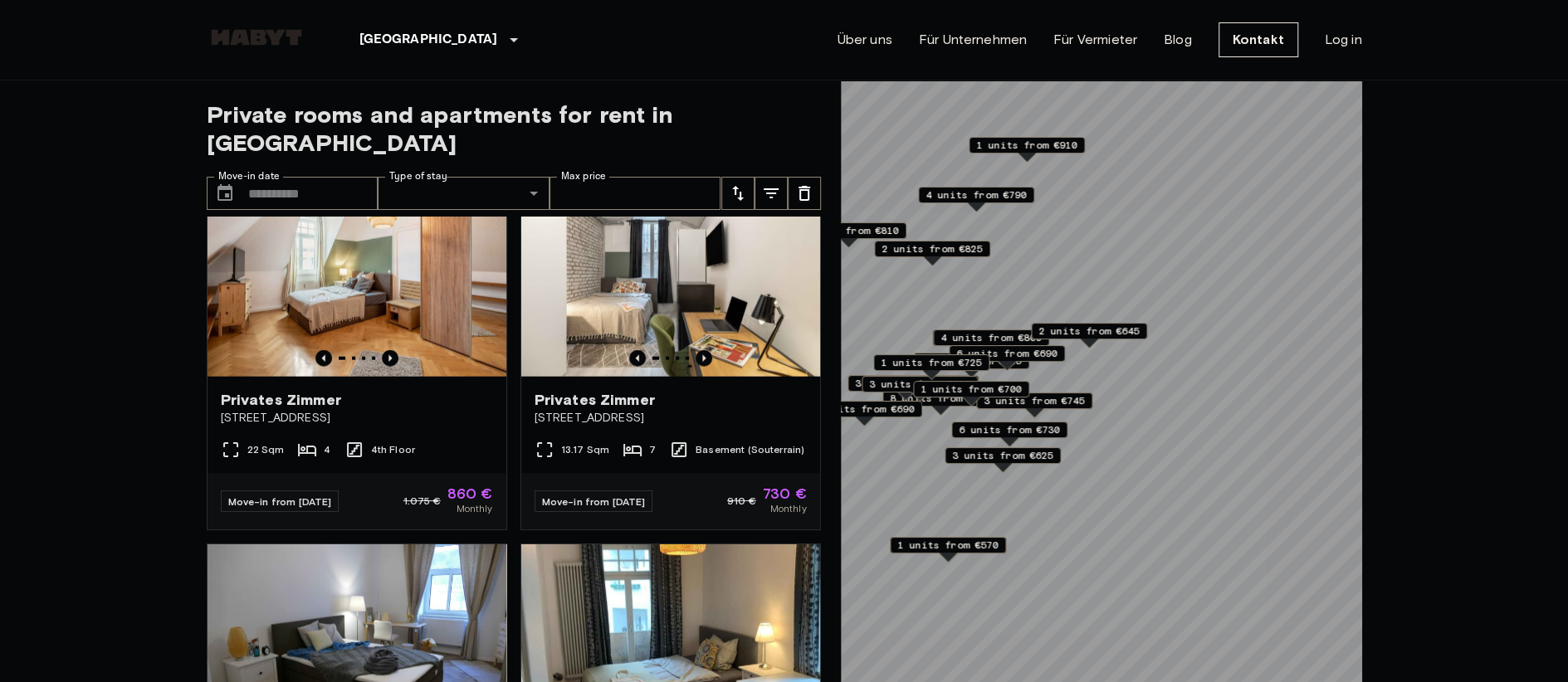
scroll to position [2238, 0]
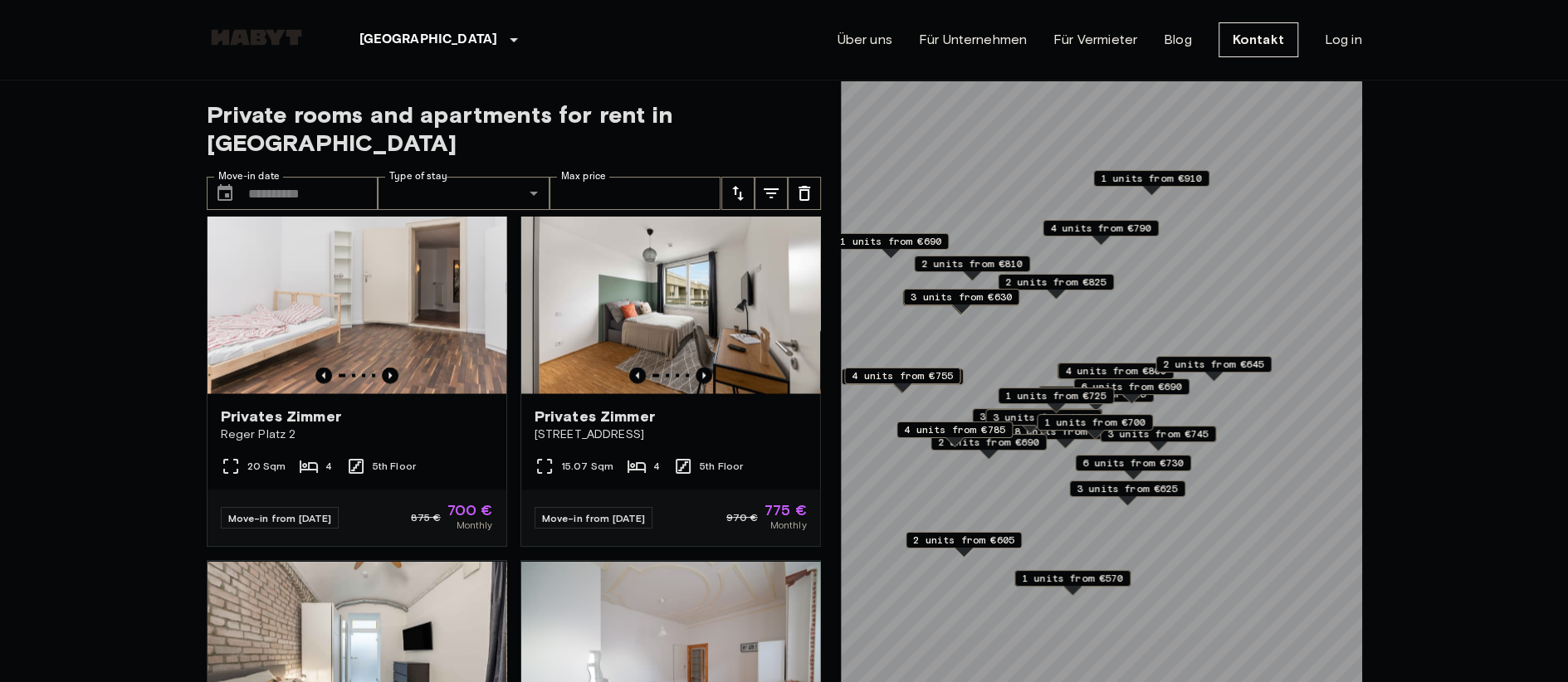
scroll to position [2988, 0]
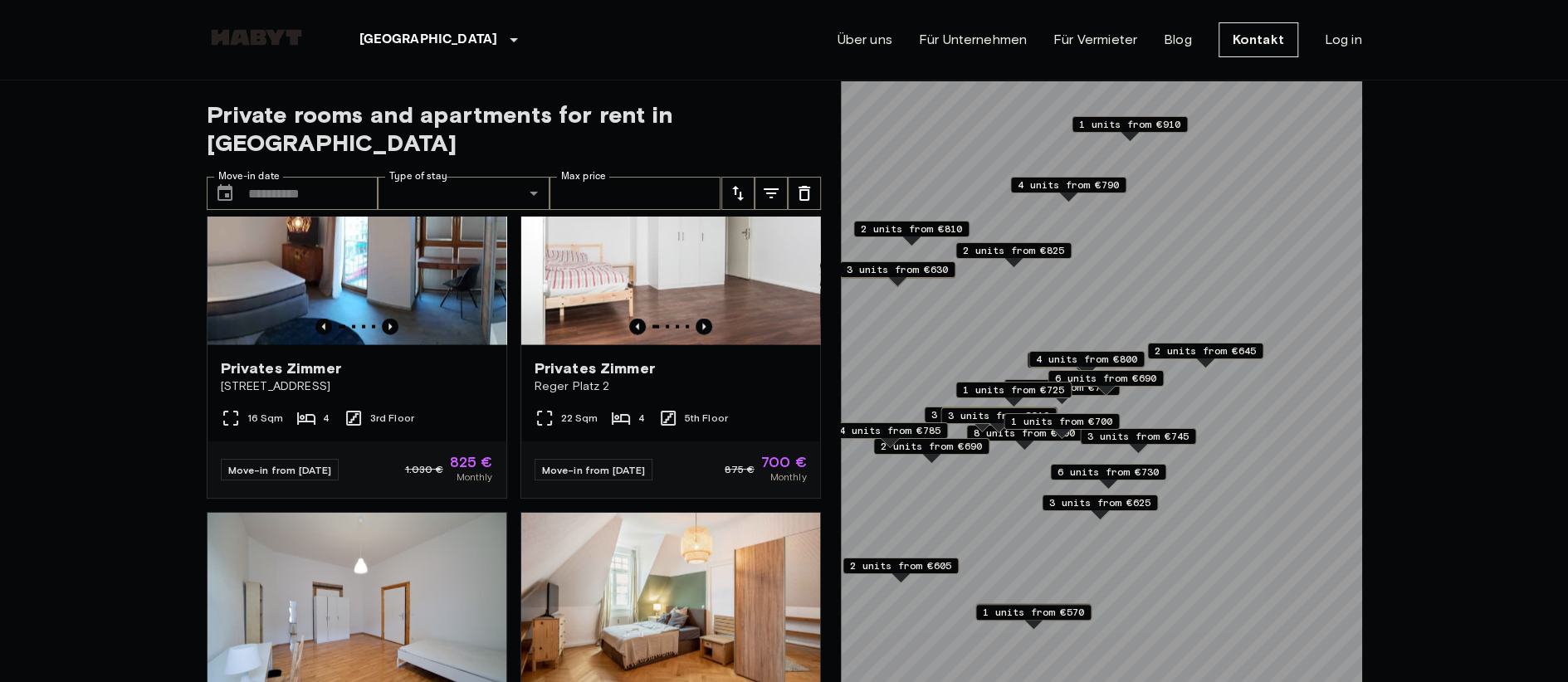
scroll to position [2901, 0]
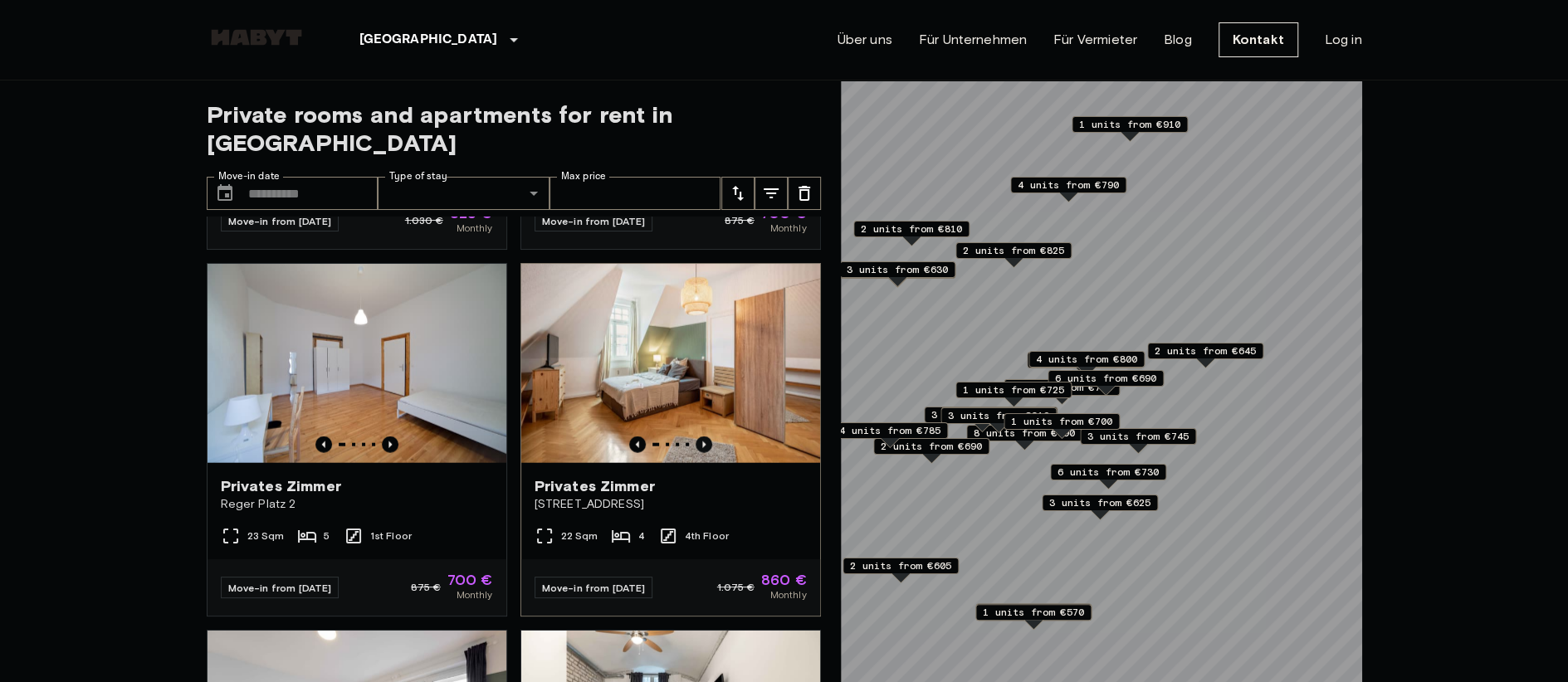
click at [702, 448] on icon "Previous image" at bounding box center [703, 444] width 3 height 7
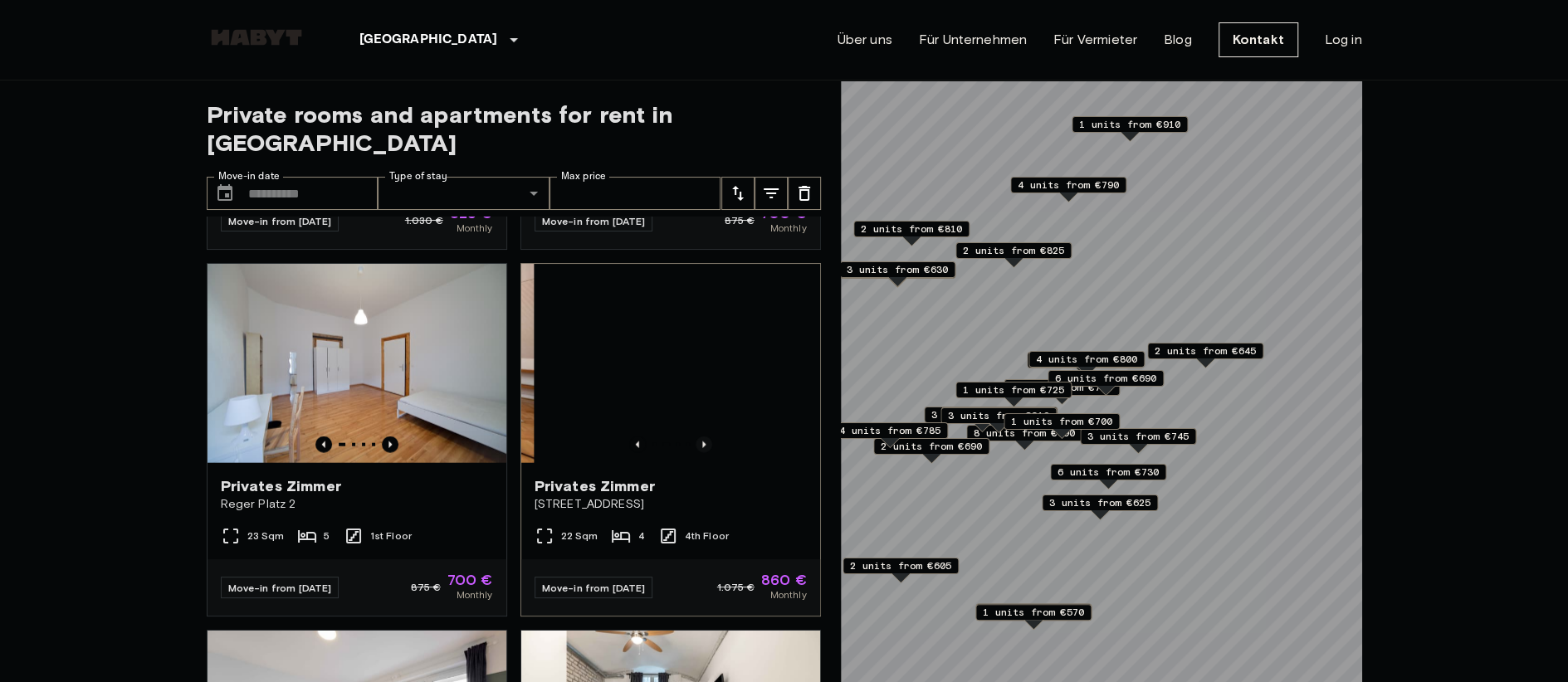
click at [702, 448] on icon "Previous image" at bounding box center [703, 444] width 3 height 7
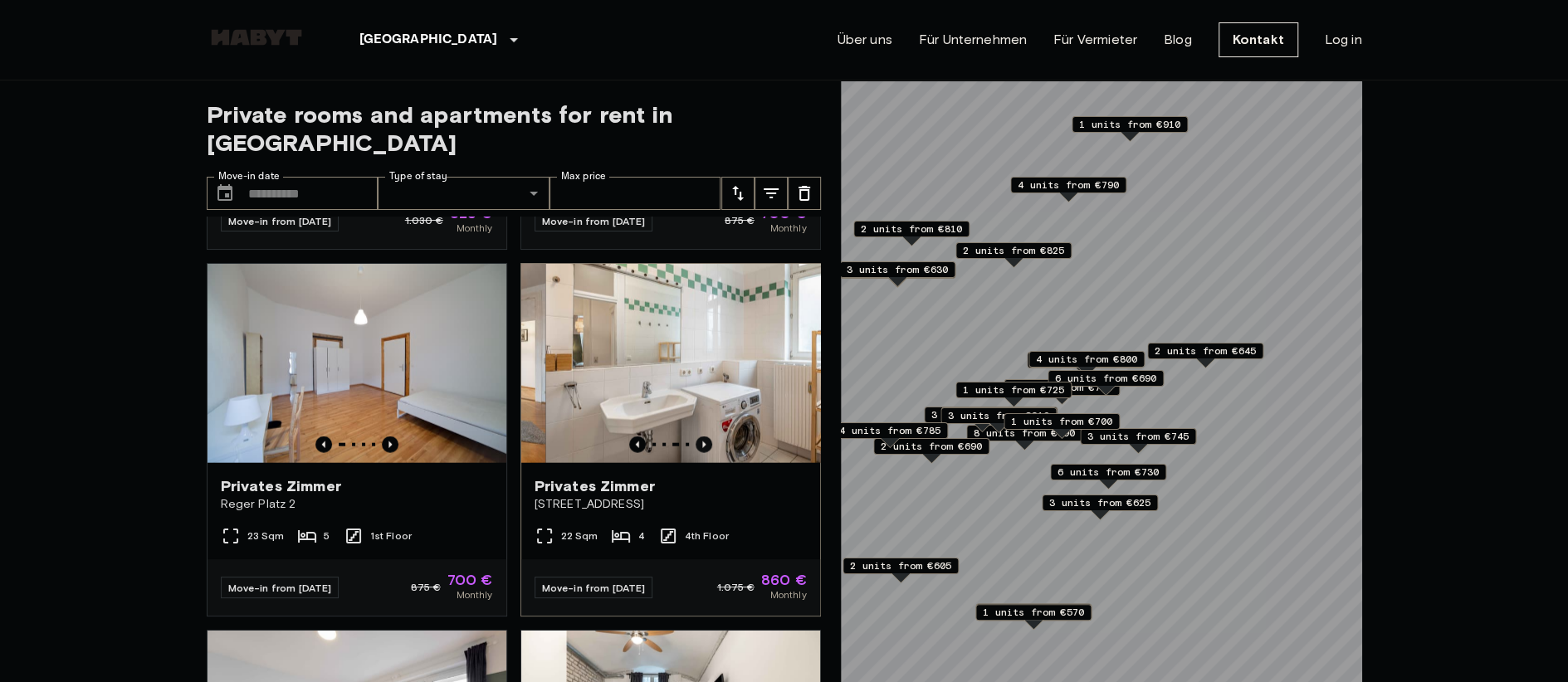
click at [702, 448] on icon "Previous image" at bounding box center [703, 444] width 3 height 7
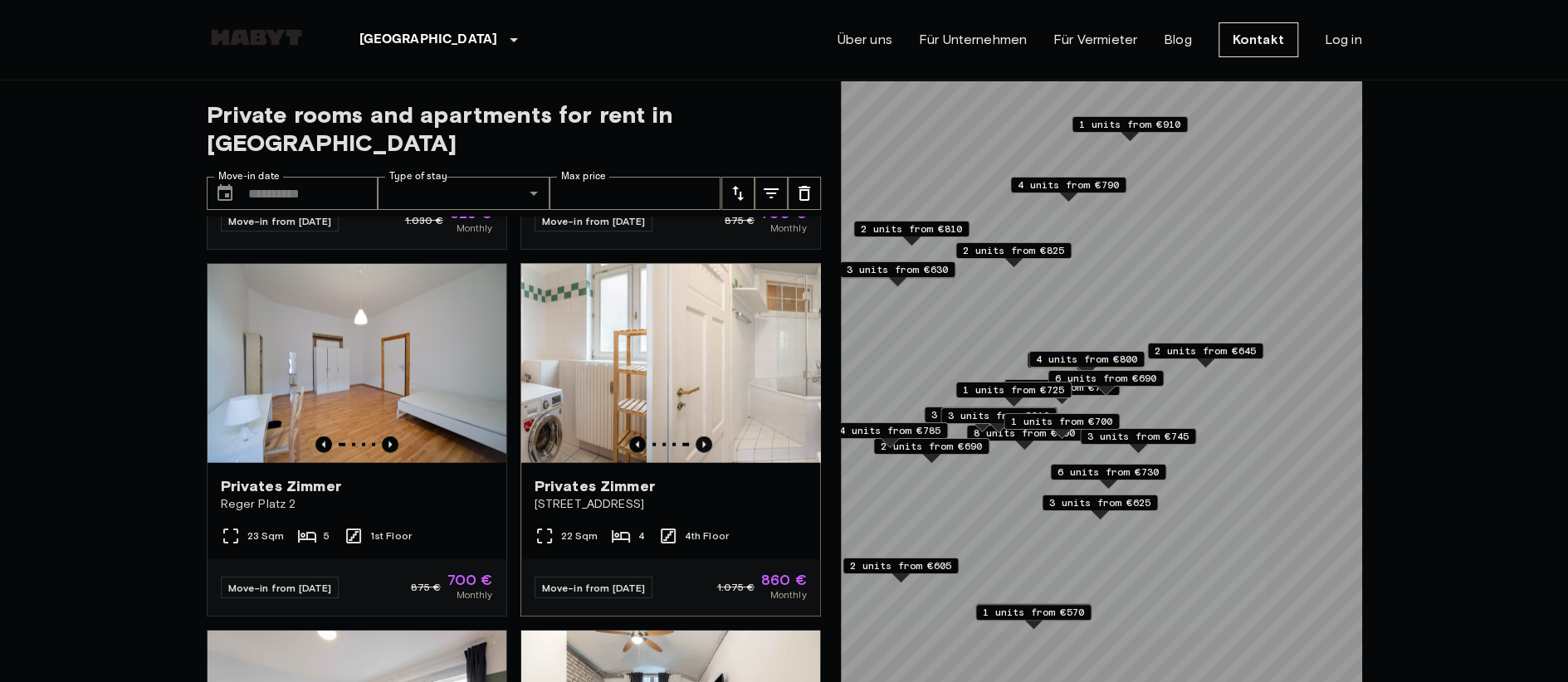
click at [702, 448] on icon "Previous image" at bounding box center [703, 444] width 3 height 7
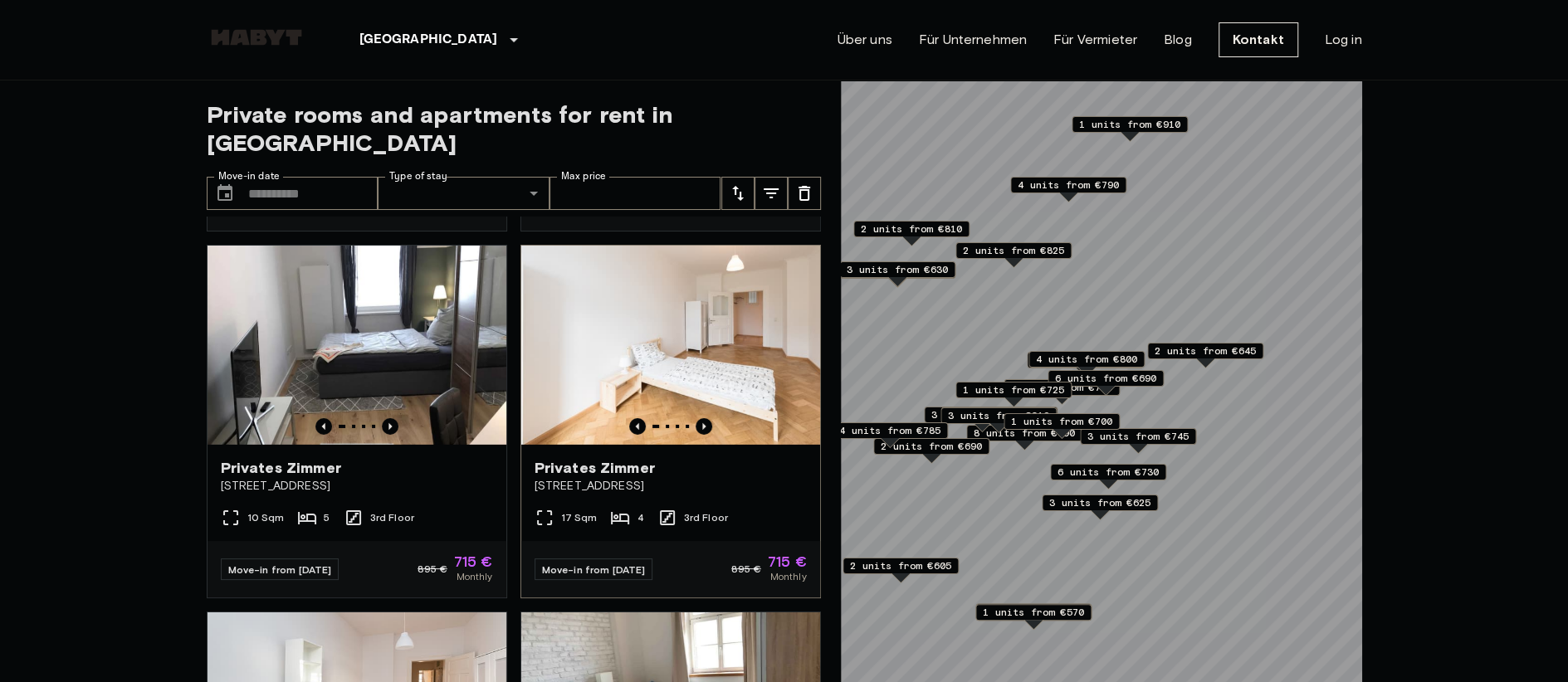
scroll to position [4049, 0]
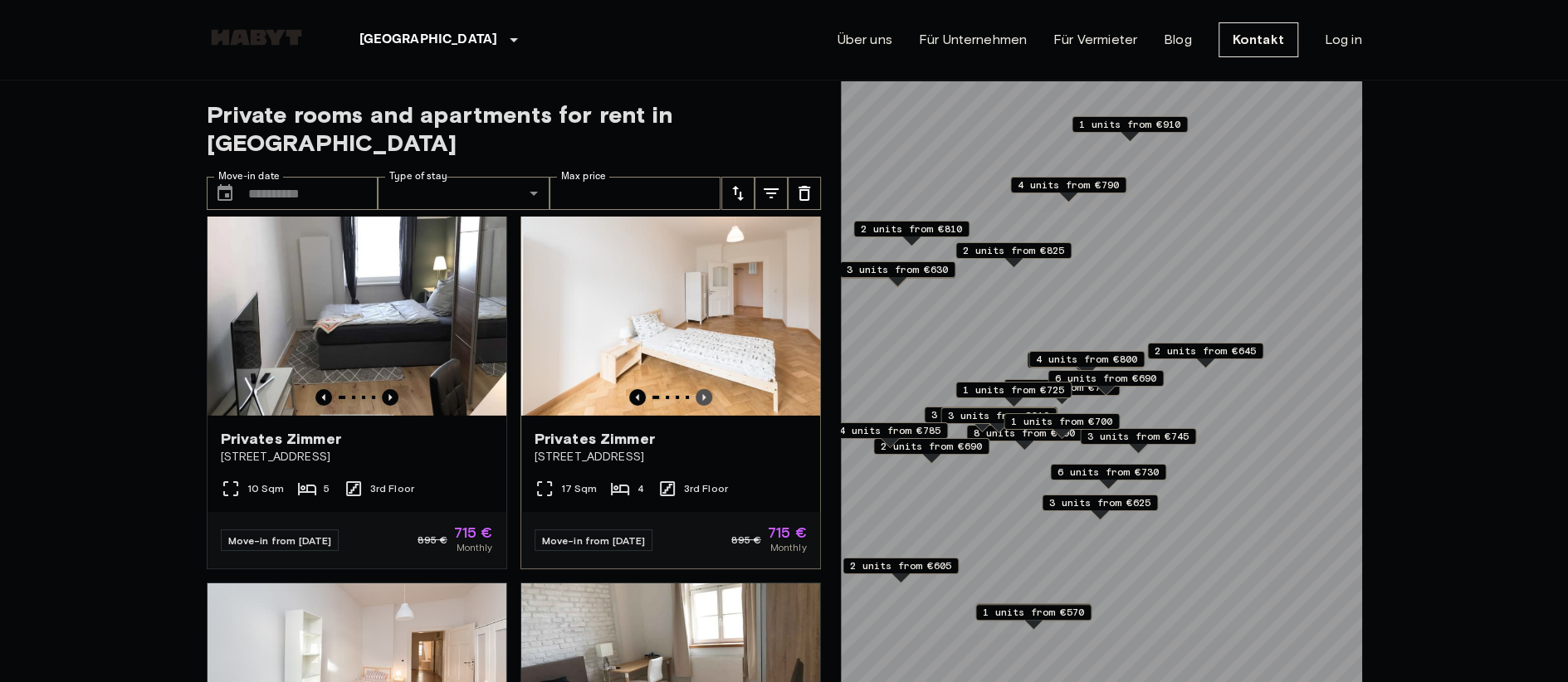
click at [698, 406] on icon "Previous image" at bounding box center [704, 397] width 17 height 17
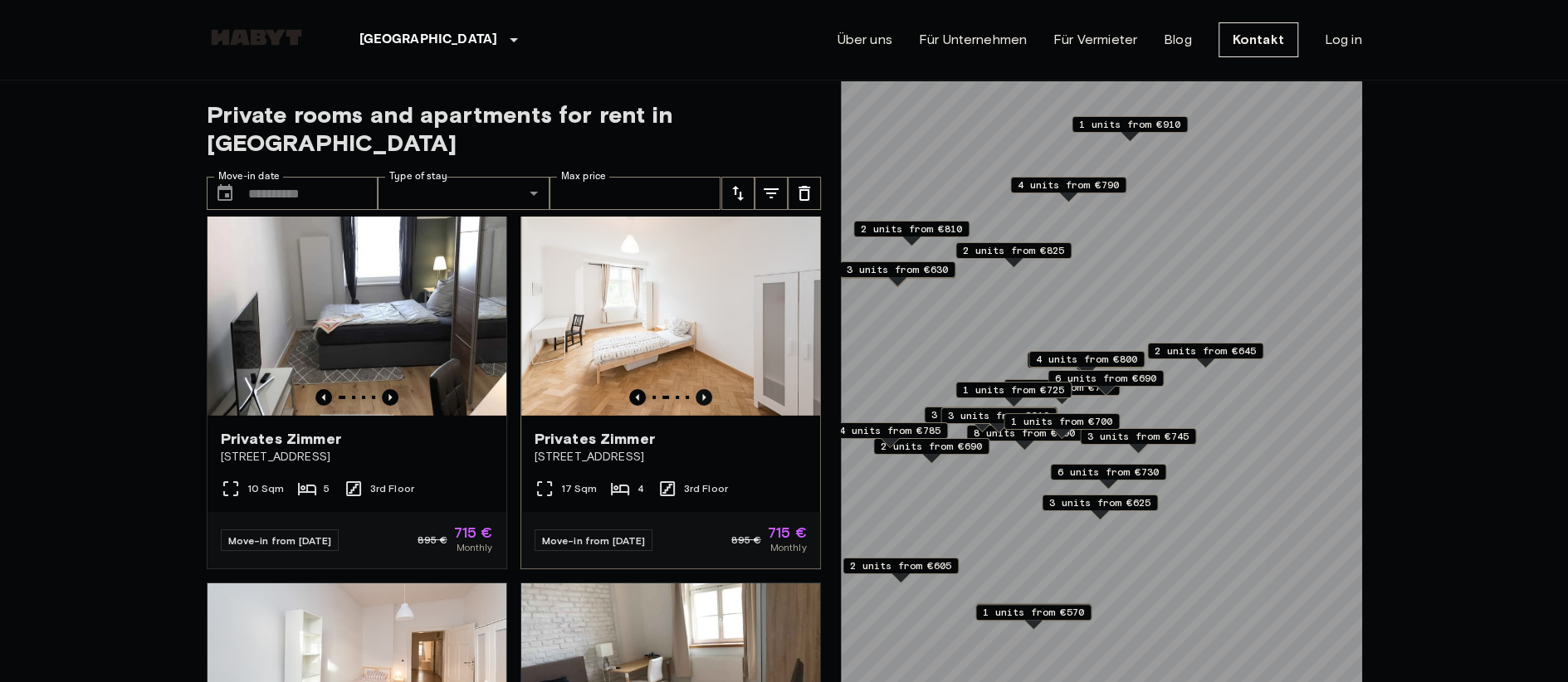
click at [698, 406] on icon "Previous image" at bounding box center [704, 397] width 17 height 17
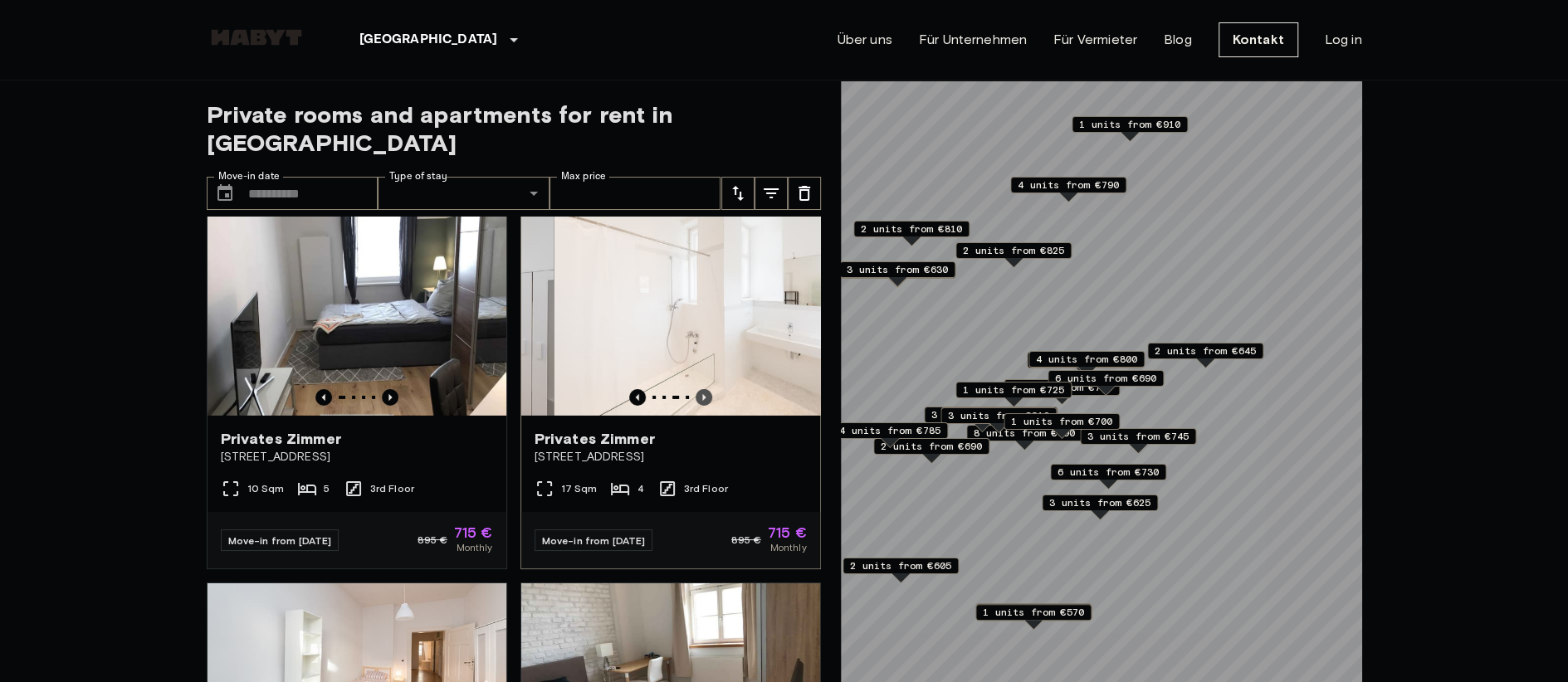
click at [698, 406] on icon "Previous image" at bounding box center [704, 397] width 17 height 17
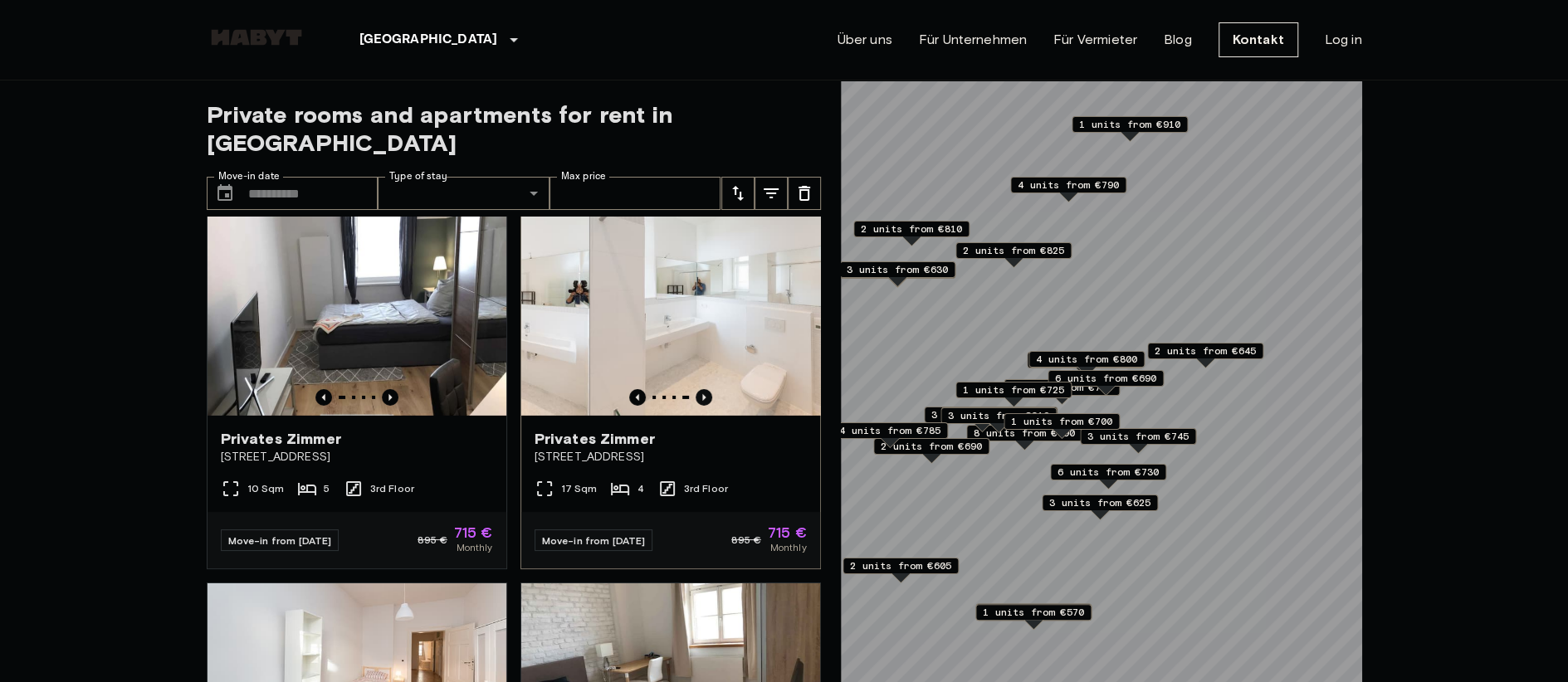
click at [698, 406] on icon "Previous image" at bounding box center [704, 397] width 17 height 17
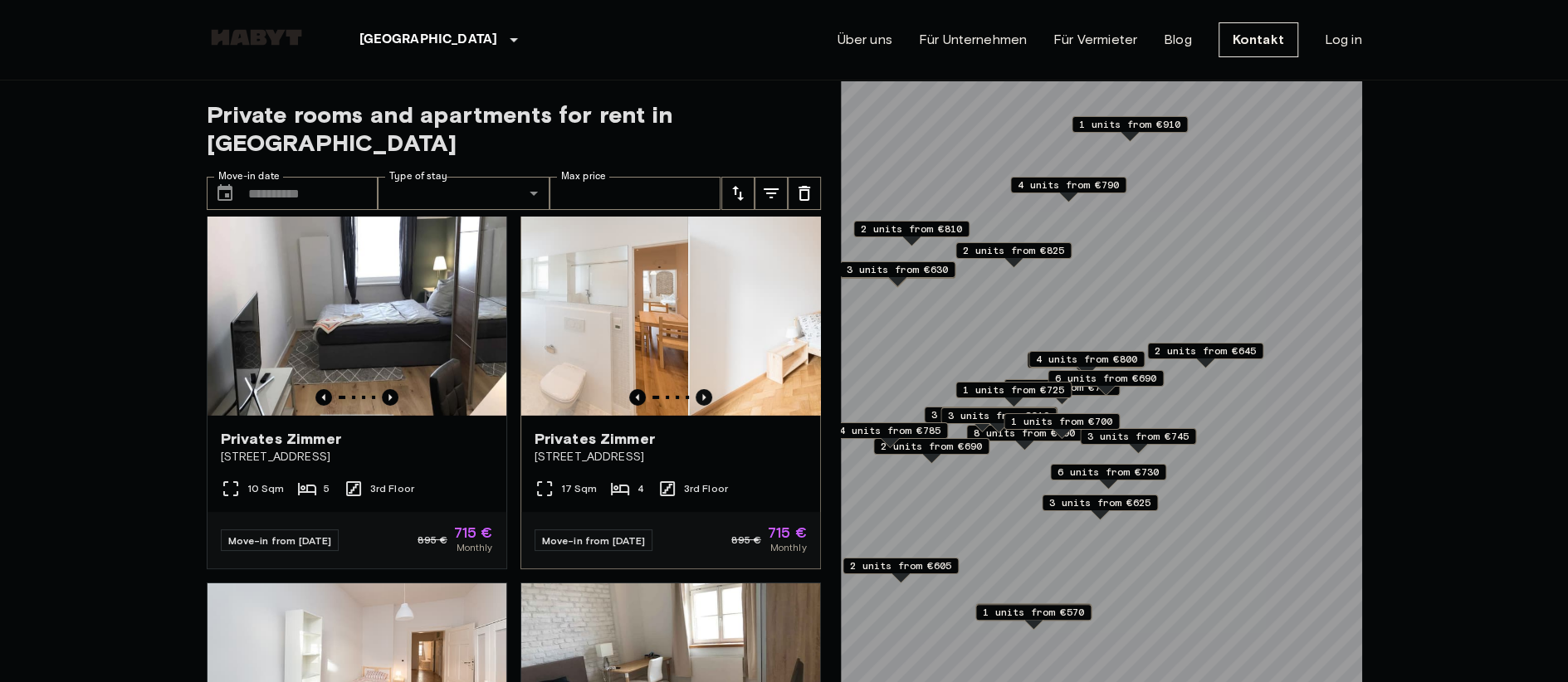
click at [698, 406] on icon "Previous image" at bounding box center [704, 397] width 17 height 17
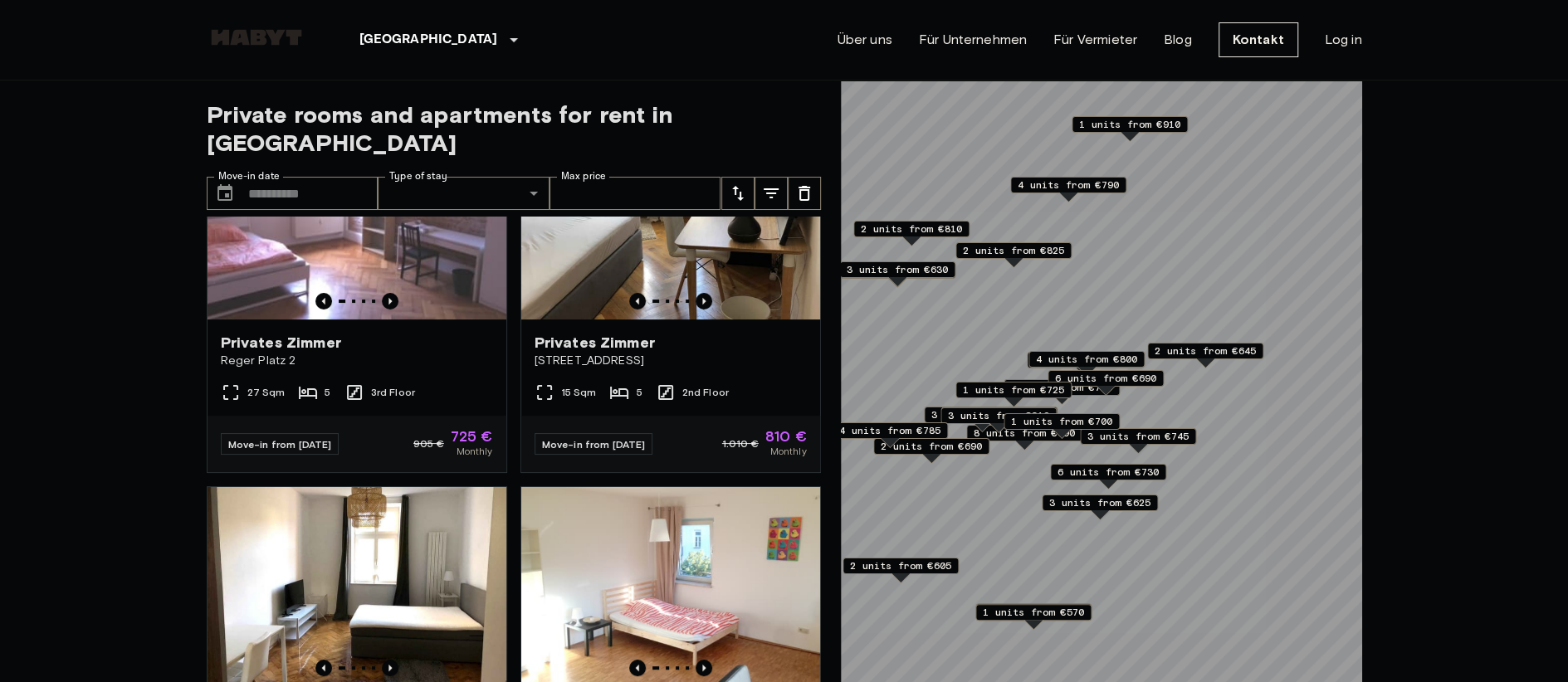
scroll to position [4797, 0]
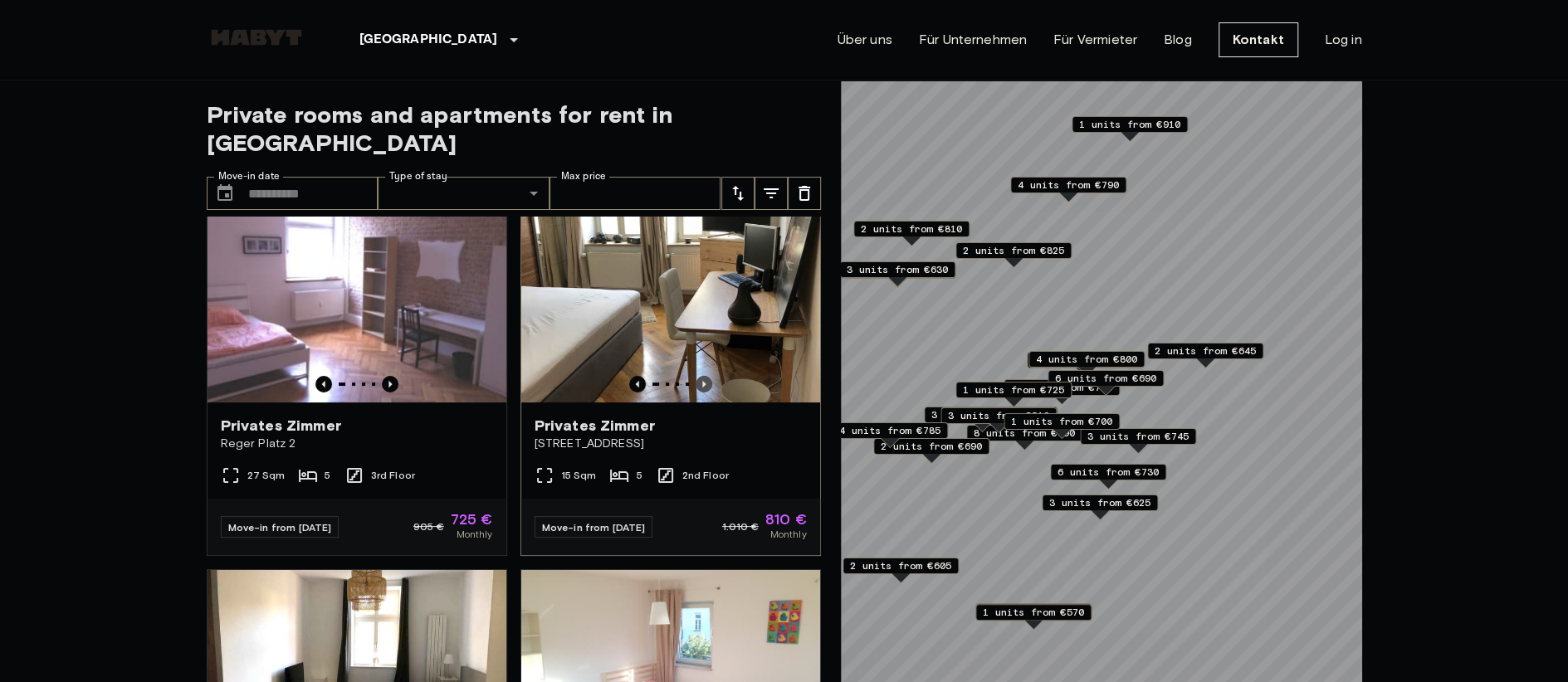
click at [702, 388] on icon "Previous image" at bounding box center [703, 384] width 3 height 7
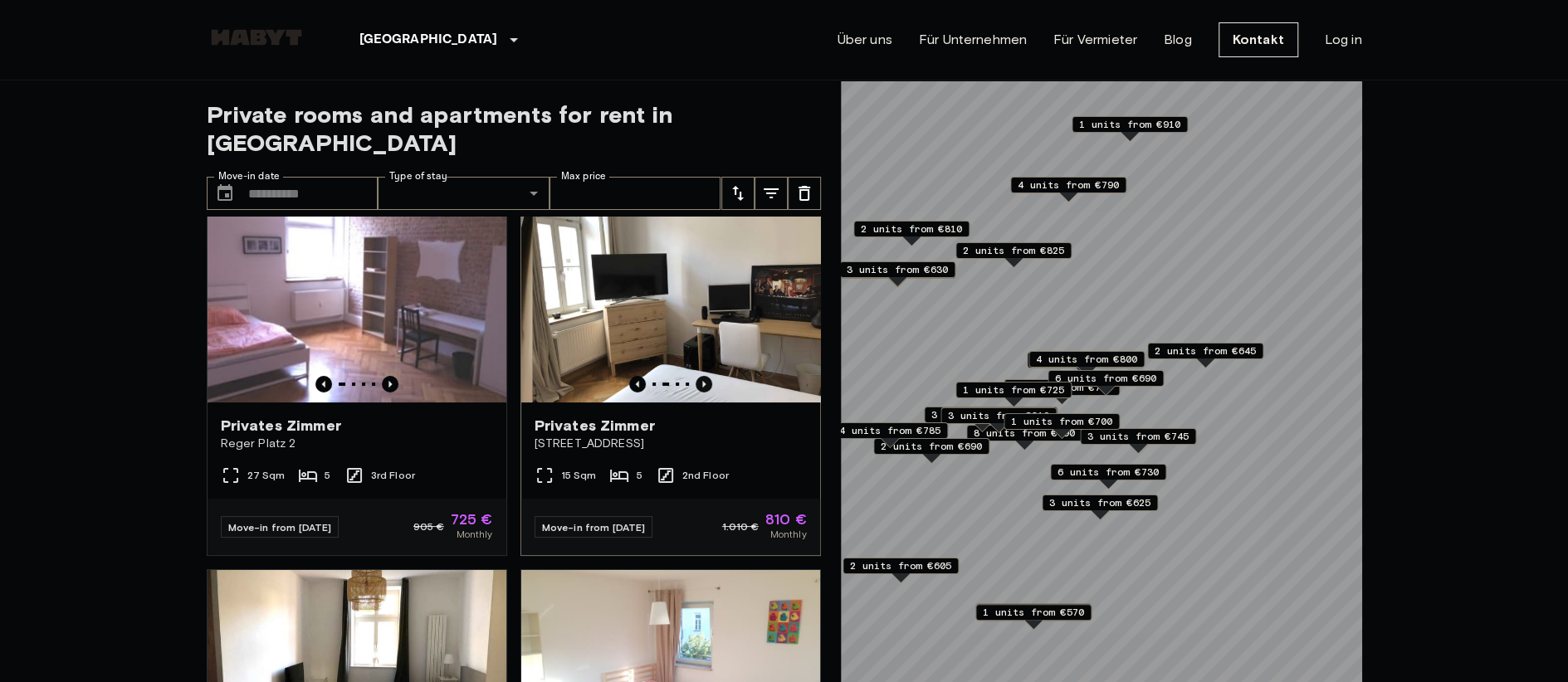
click at [702, 388] on icon "Previous image" at bounding box center [703, 384] width 3 height 7
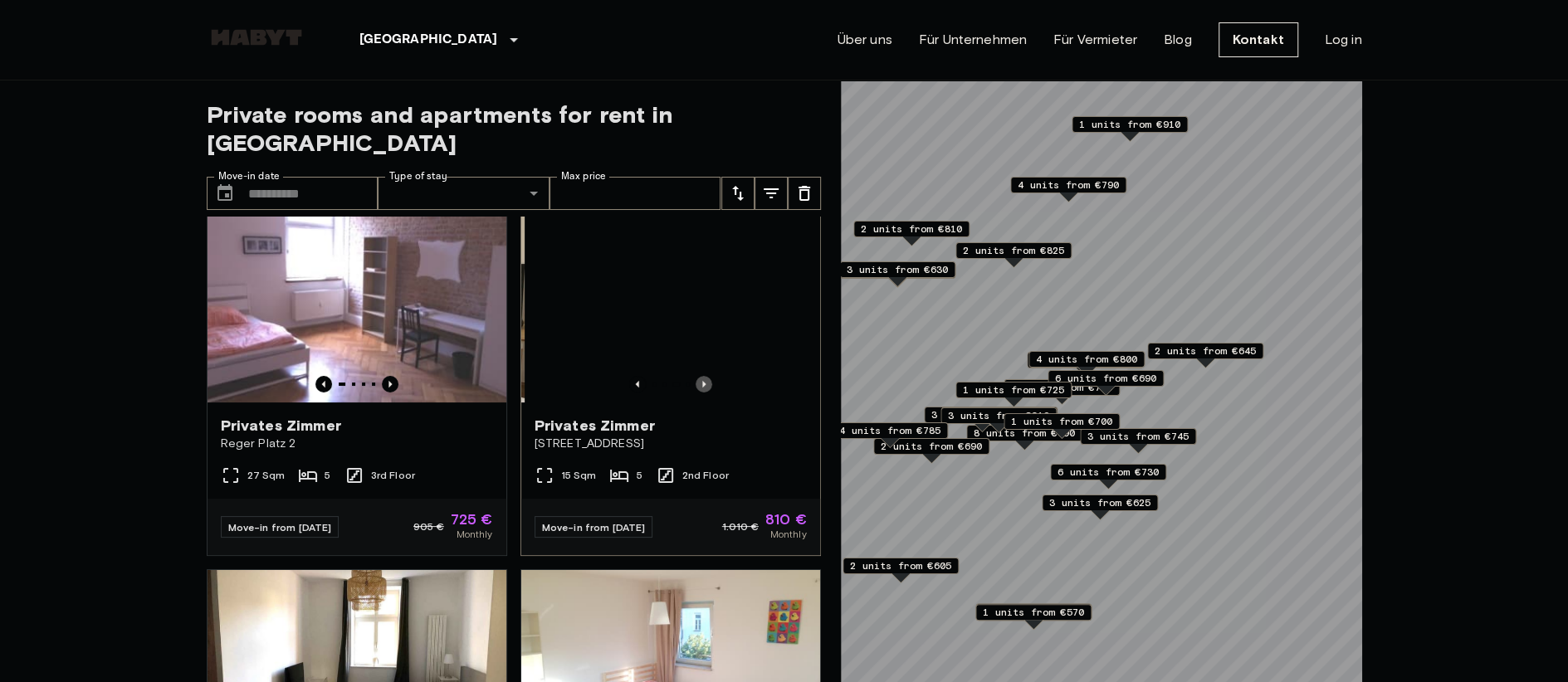
click at [702, 388] on icon "Previous image" at bounding box center [703, 384] width 3 height 7
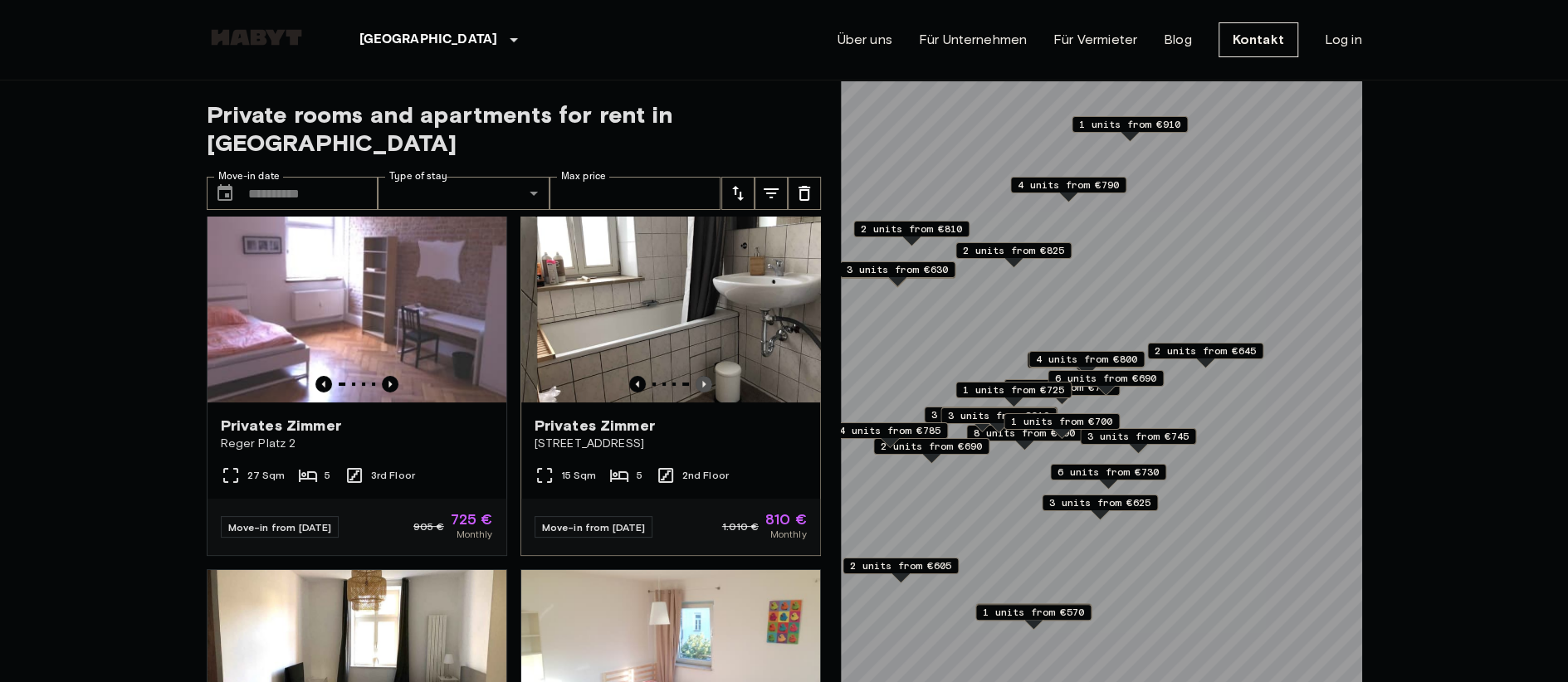
click at [702, 388] on icon "Previous image" at bounding box center [703, 384] width 3 height 7
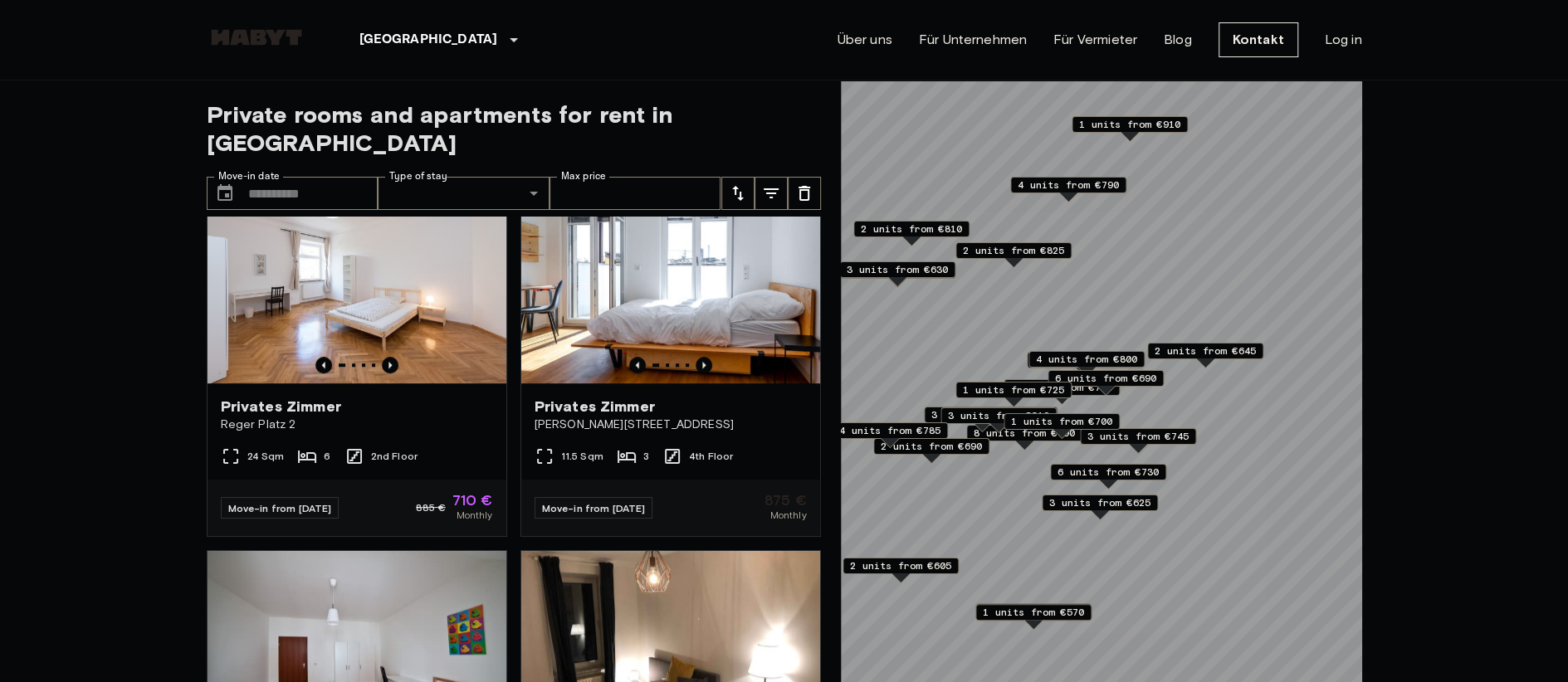
scroll to position [5543, 0]
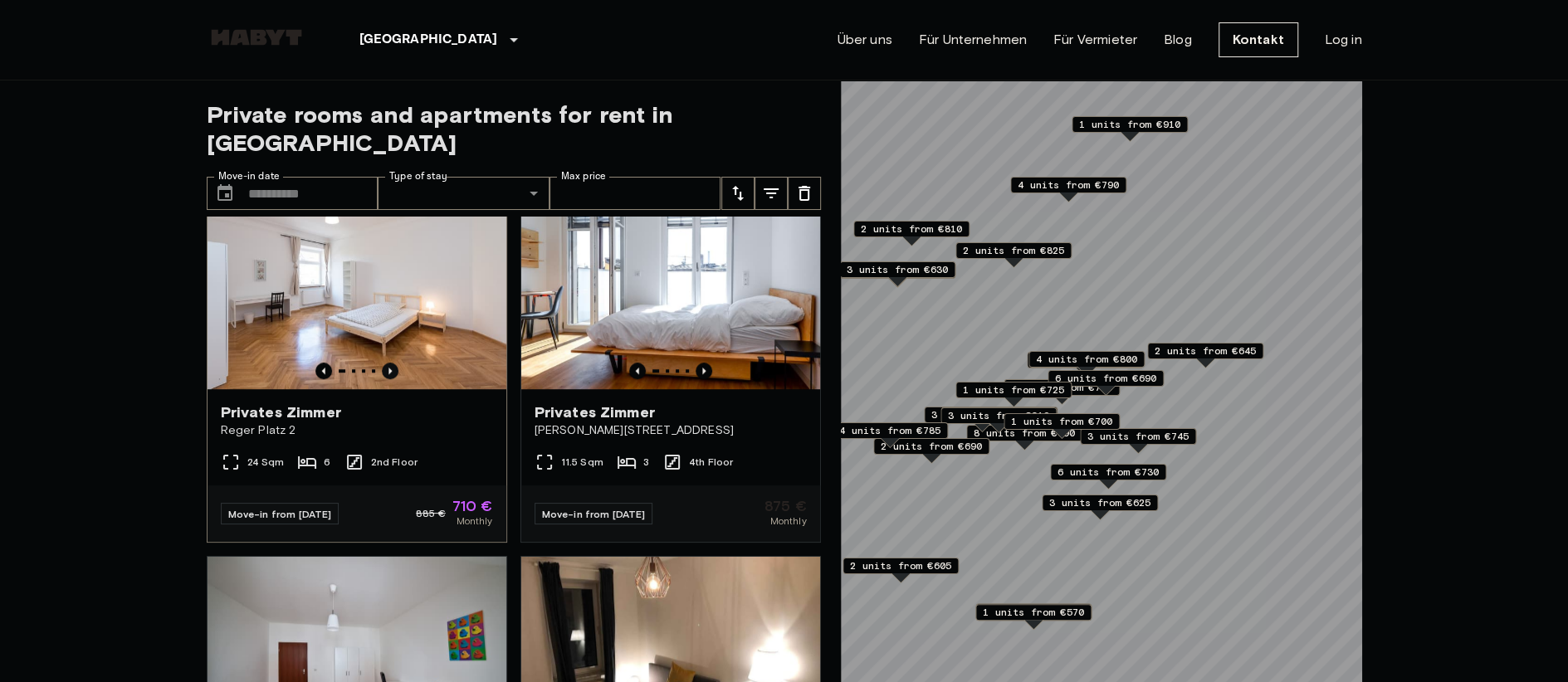
click at [388, 374] on icon "Previous image" at bounding box center [389, 370] width 3 height 7
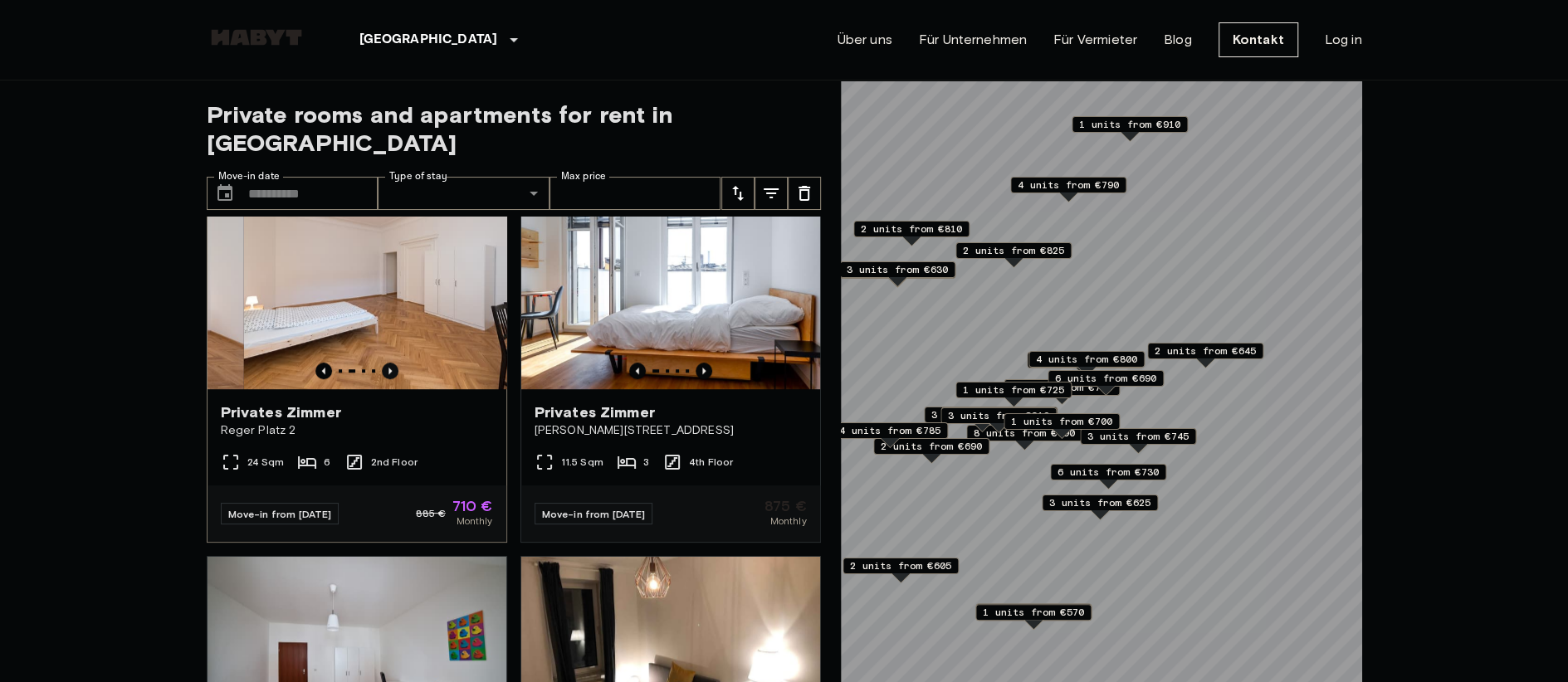
click at [388, 374] on icon "Previous image" at bounding box center [389, 370] width 3 height 7
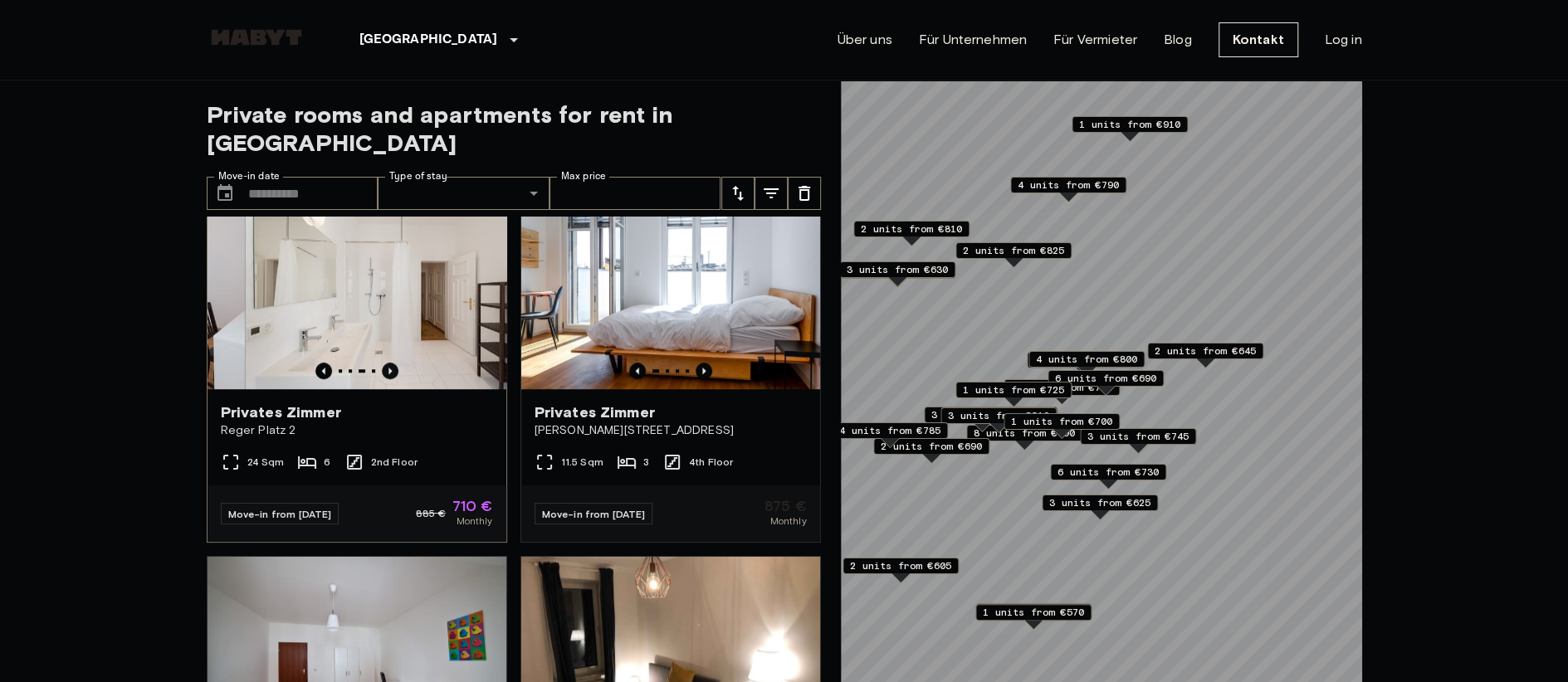
click at [388, 374] on icon "Previous image" at bounding box center [389, 370] width 3 height 7
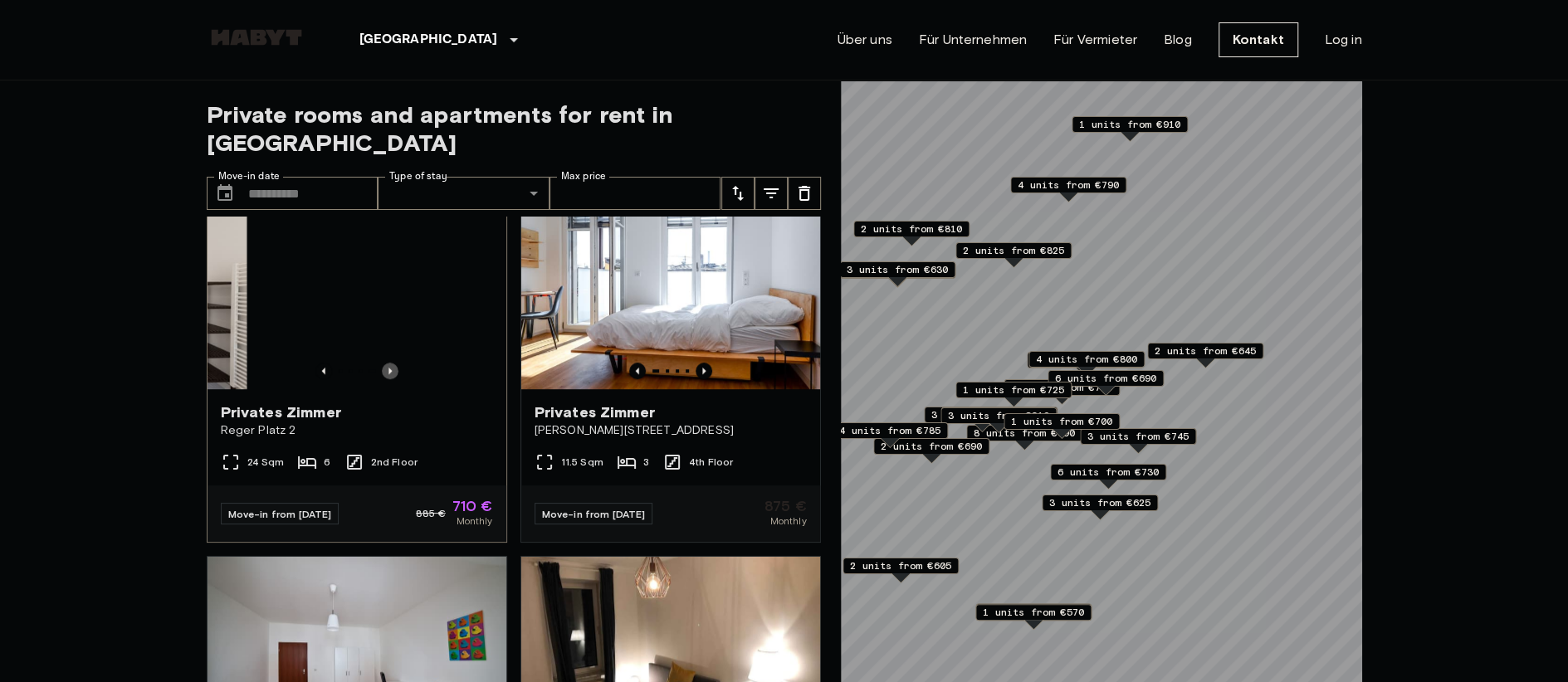
click at [388, 374] on icon "Previous image" at bounding box center [389, 370] width 3 height 7
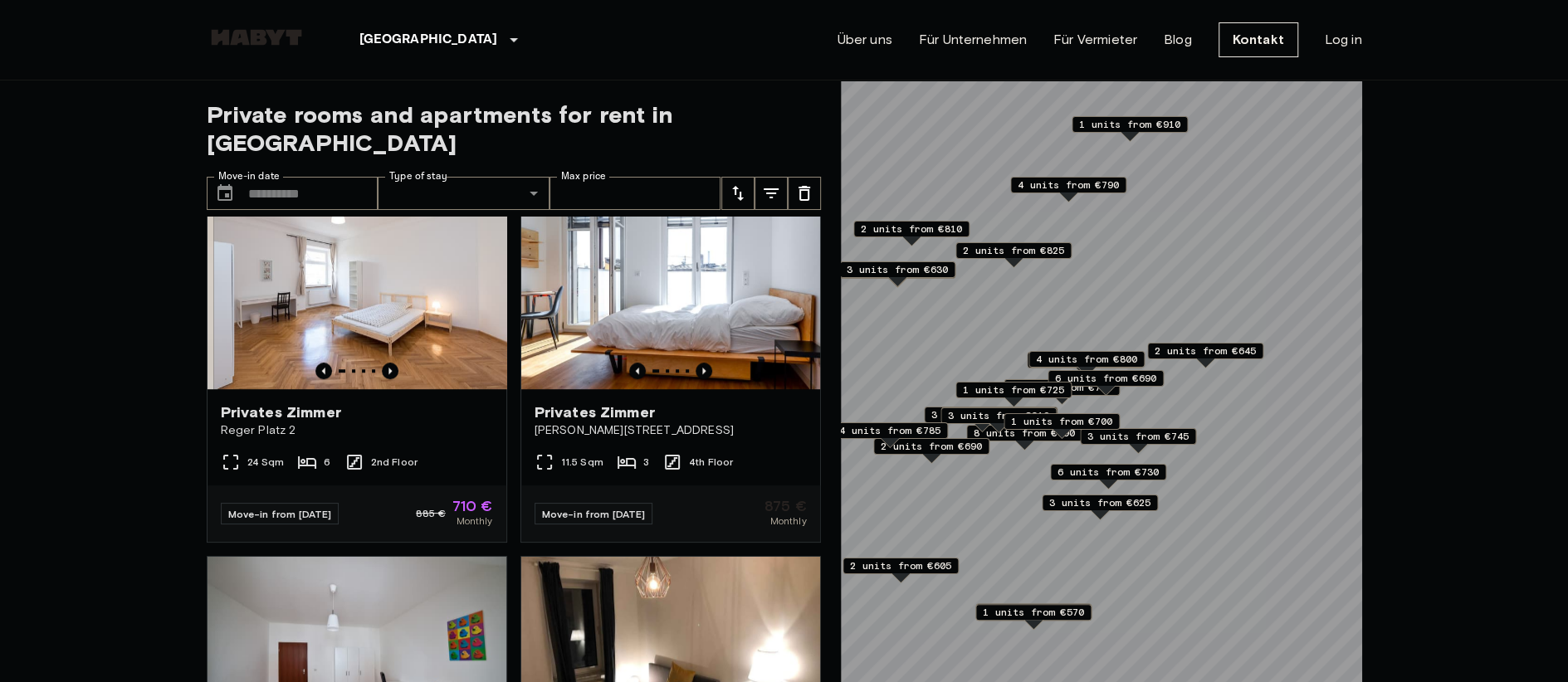
scroll to position [5128, 0]
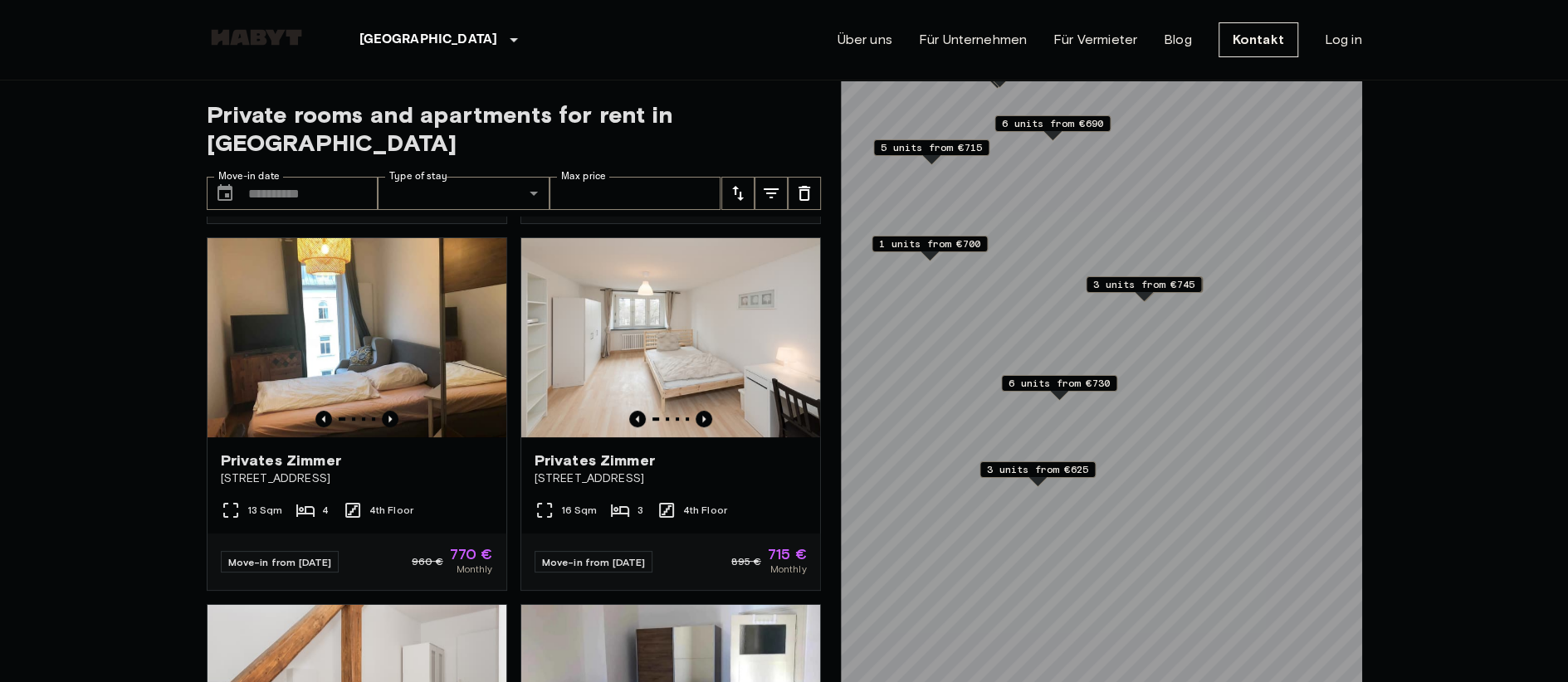
scroll to position [3253, 0]
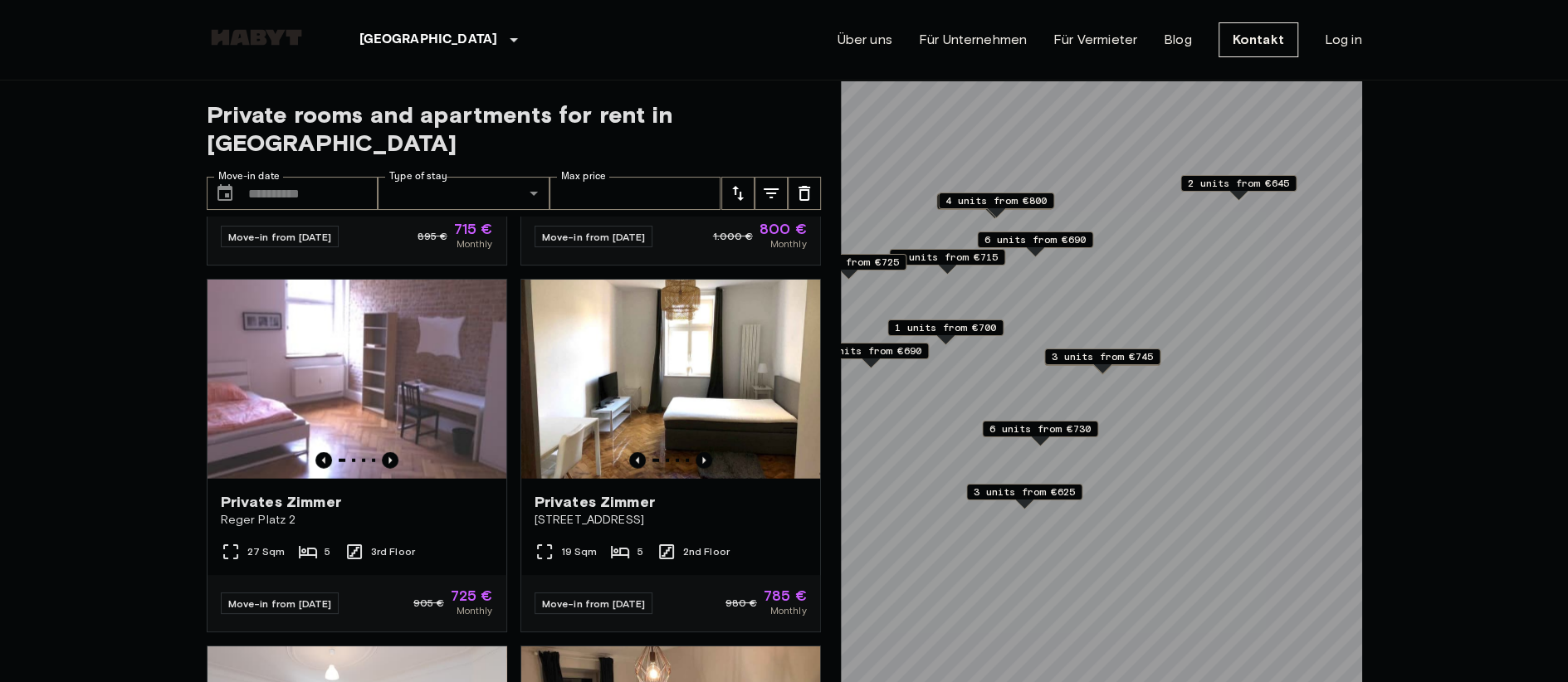
scroll to position [3628, 0]
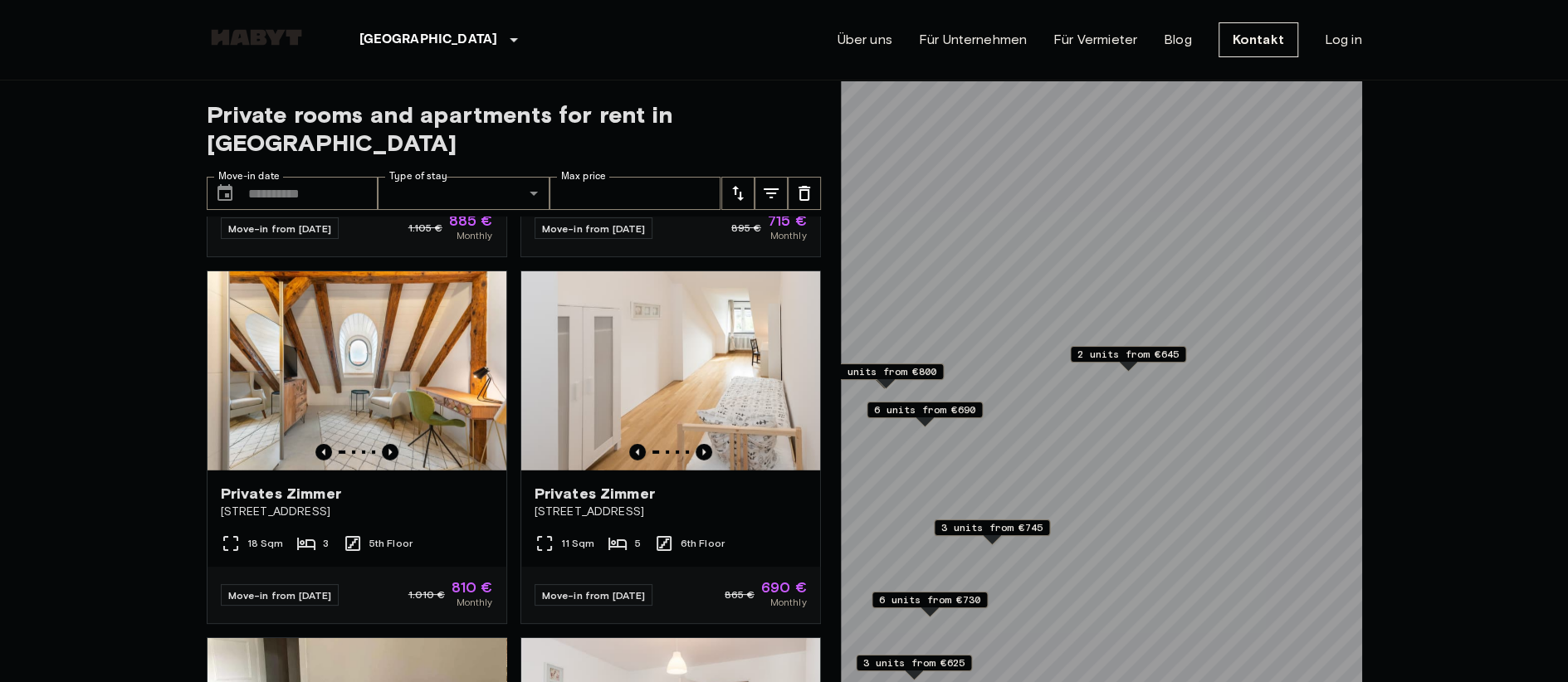
scroll to position [2877, 0]
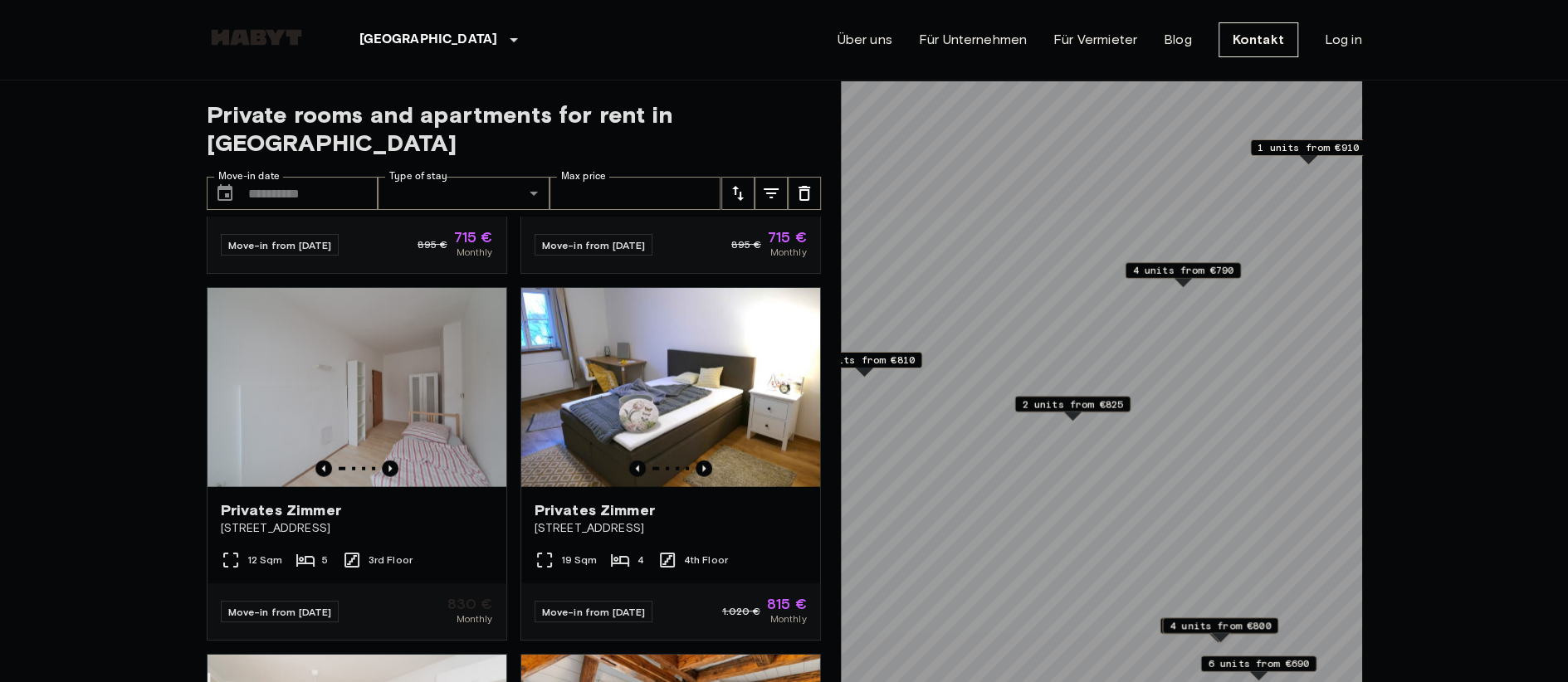
scroll to position [1002, 0]
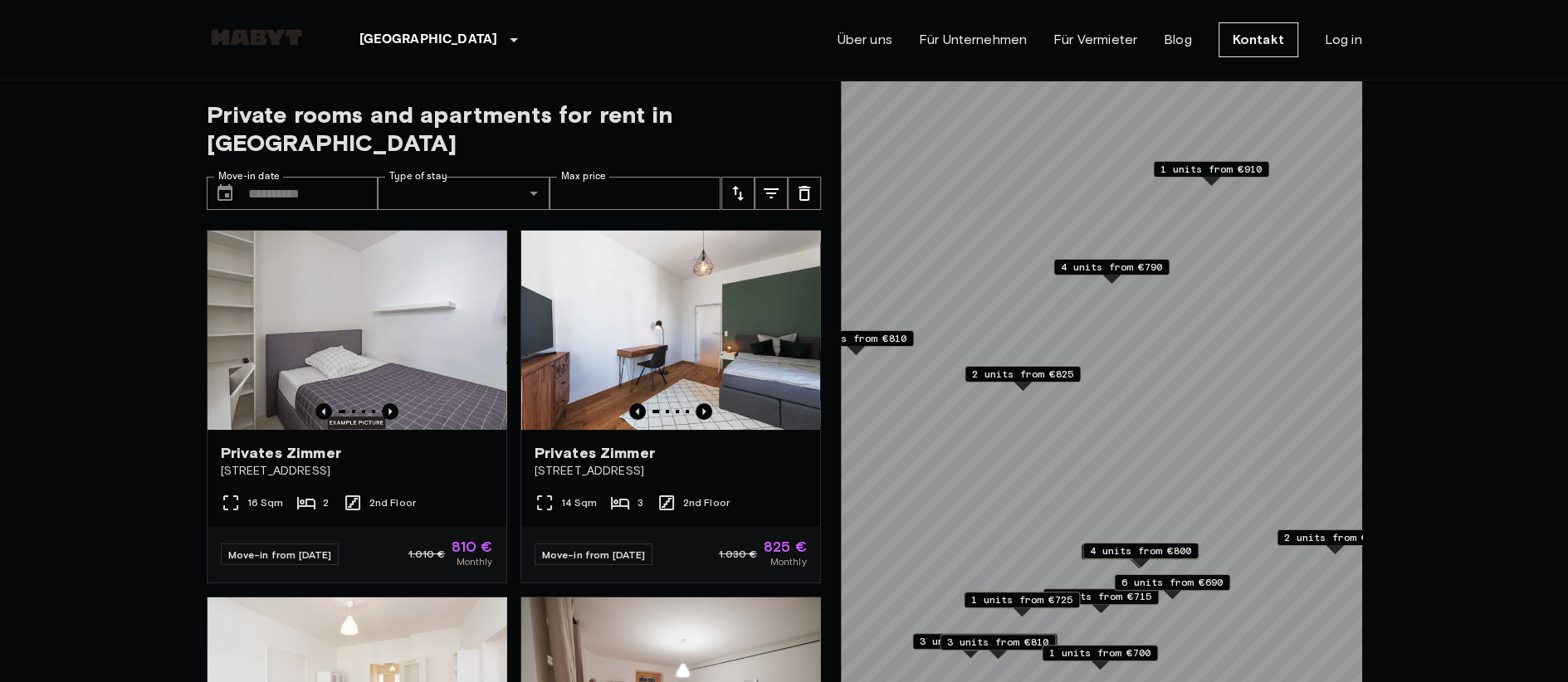
click at [1107, 266] on span "4 units from €790" at bounding box center [1112, 266] width 101 height 15
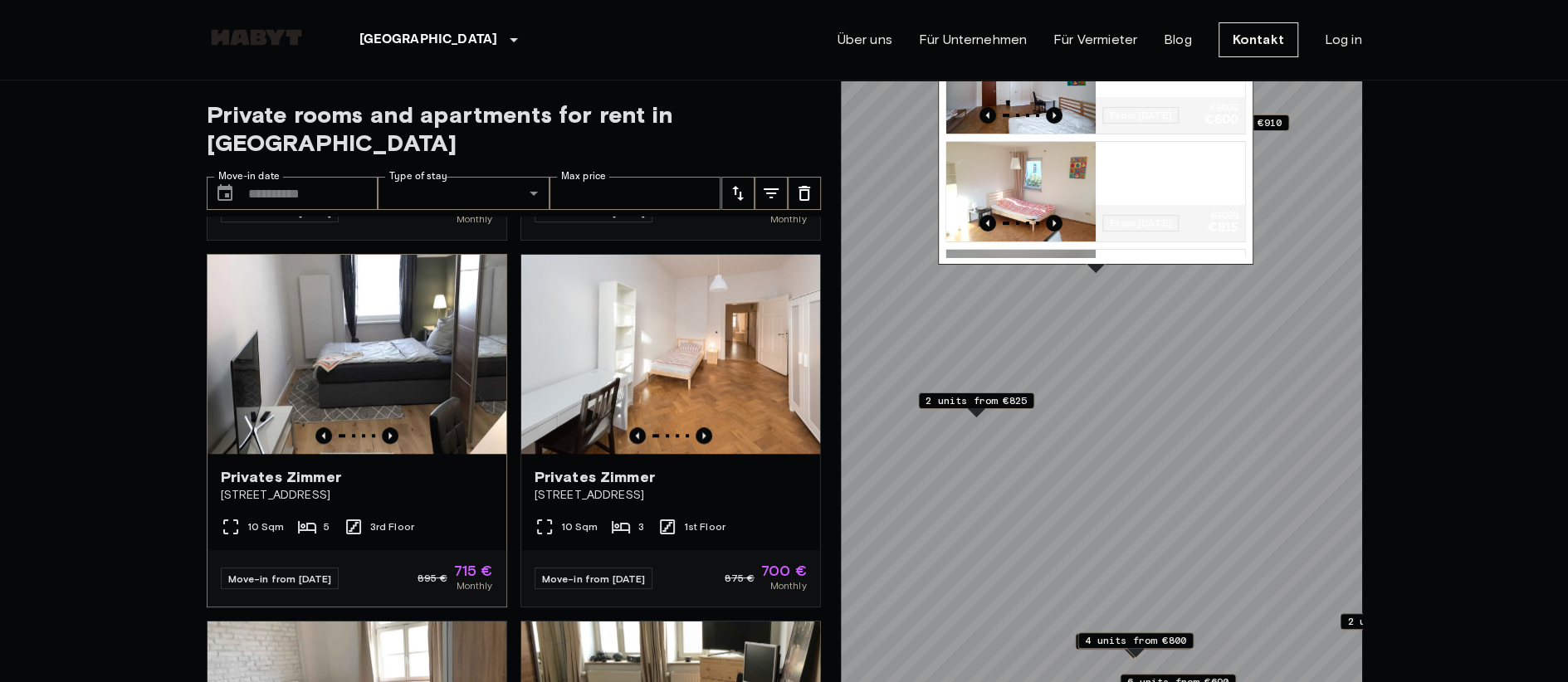
scroll to position [1079, 0]
